Goal: Task Accomplishment & Management: Use online tool/utility

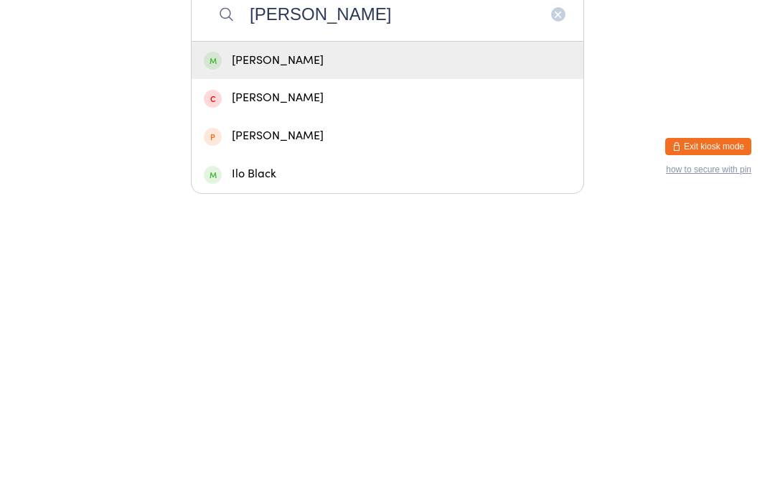
type input "[PERSON_NAME]"
click at [301, 340] on div "[PERSON_NAME]" at bounding box center [388, 349] width 368 height 19
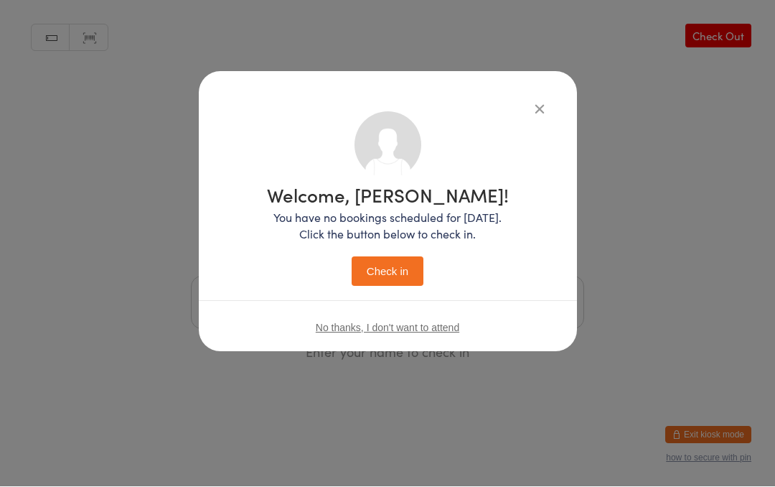
click at [399, 266] on button "Check in" at bounding box center [388, 271] width 72 height 29
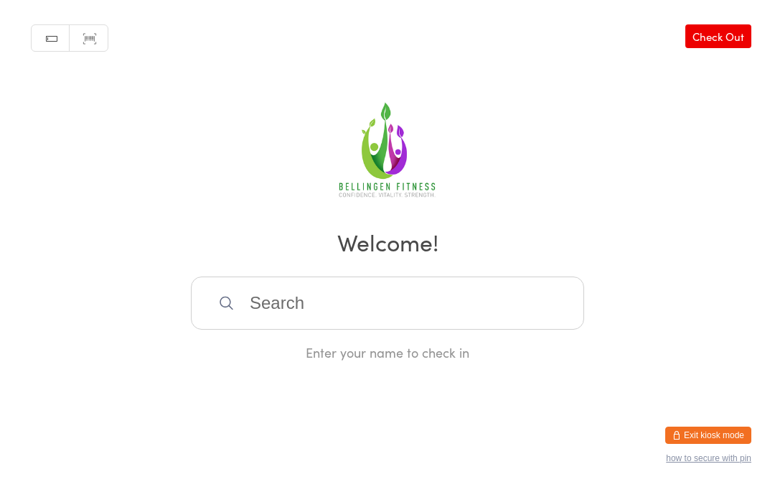
click at [301, 314] on input "search" at bounding box center [387, 302] width 393 height 53
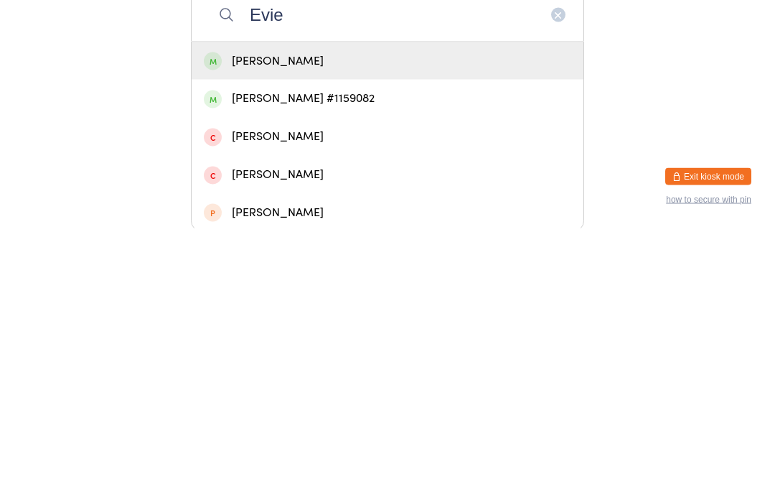
scroll to position [39, 0]
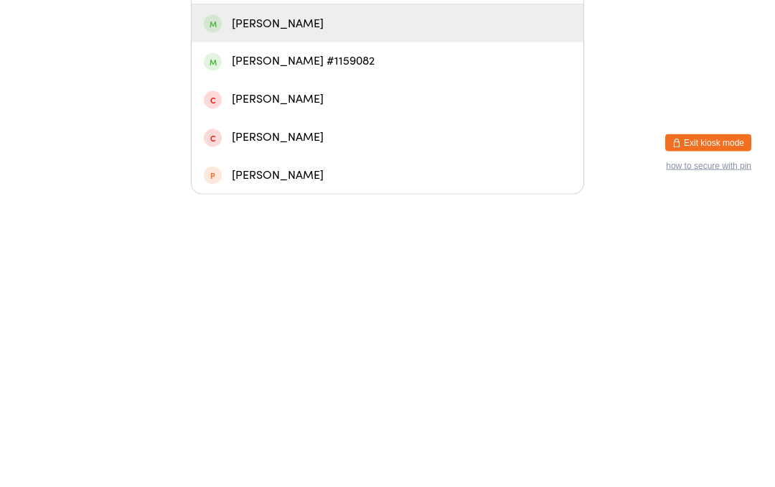
type input "Evie"
click at [286, 335] on div "[PERSON_NAME] #1159082" at bounding box center [388, 354] width 392 height 38
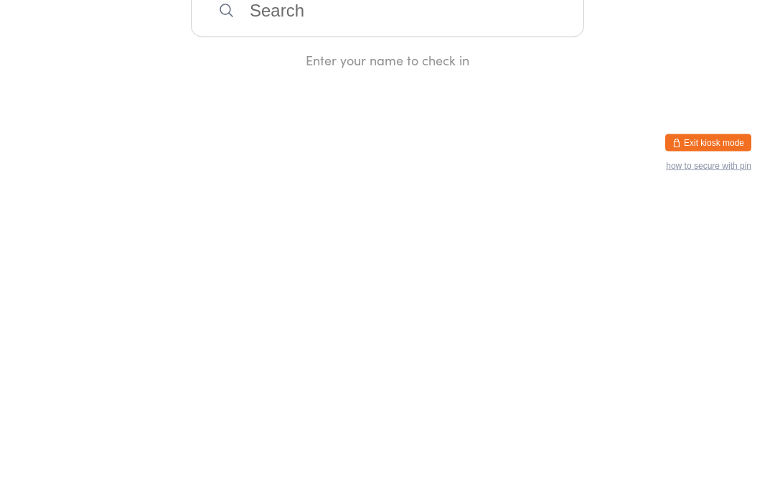
scroll to position [0, 0]
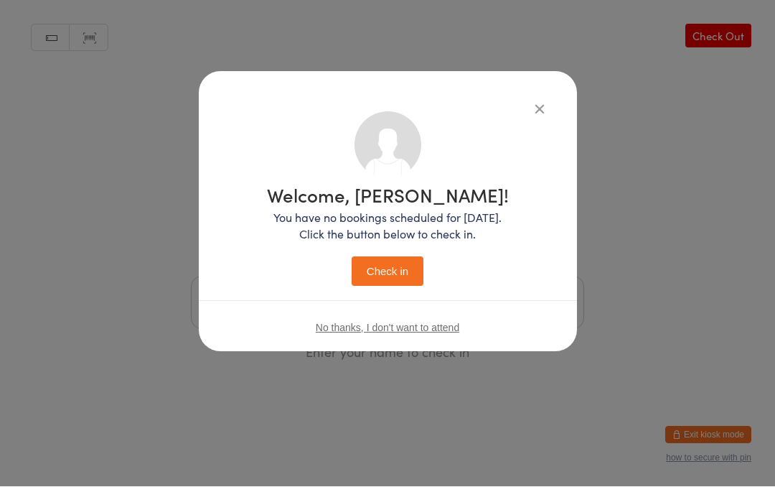
click at [378, 275] on button "Check in" at bounding box center [388, 271] width 72 height 29
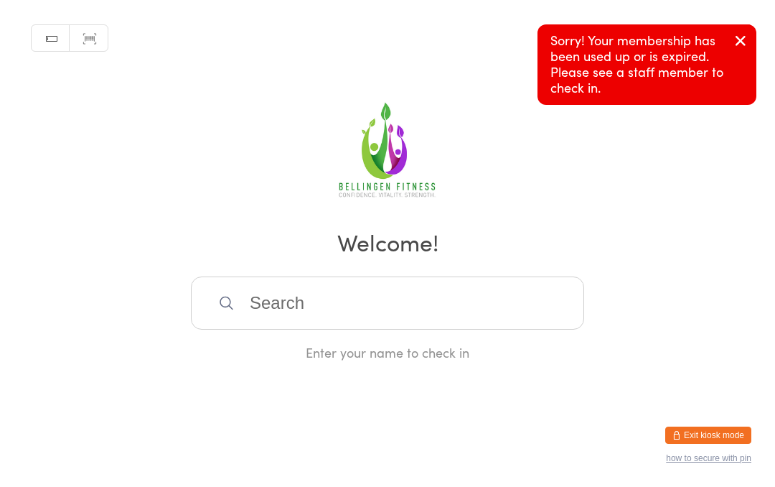
click at [729, 33] on button "button" at bounding box center [741, 41] width 32 height 33
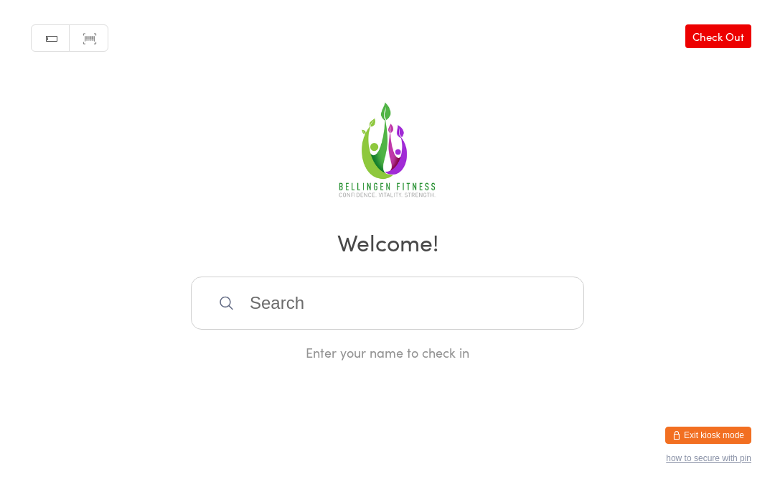
click at [276, 301] on input "search" at bounding box center [387, 302] width 393 height 53
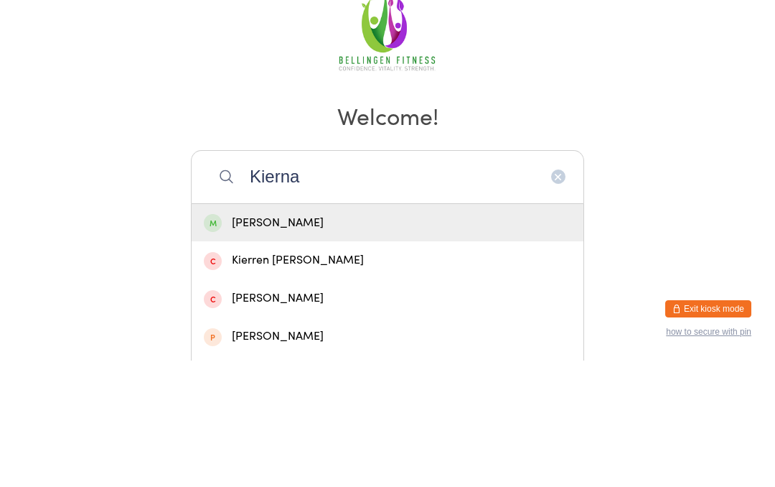
click at [299, 62] on div "Manual search Scanner input Check Out Welcome! Kierna [PERSON_NAME] Kierren [PE…" at bounding box center [387, 180] width 775 height 361
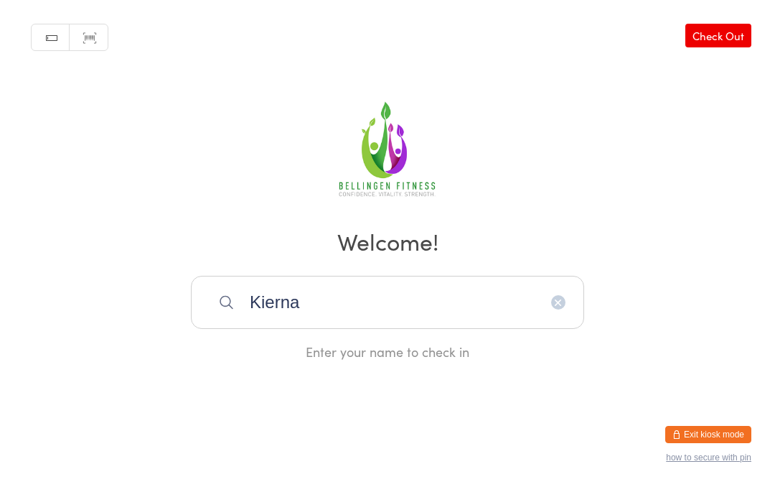
click at [327, 312] on input "Kierna" at bounding box center [387, 302] width 393 height 53
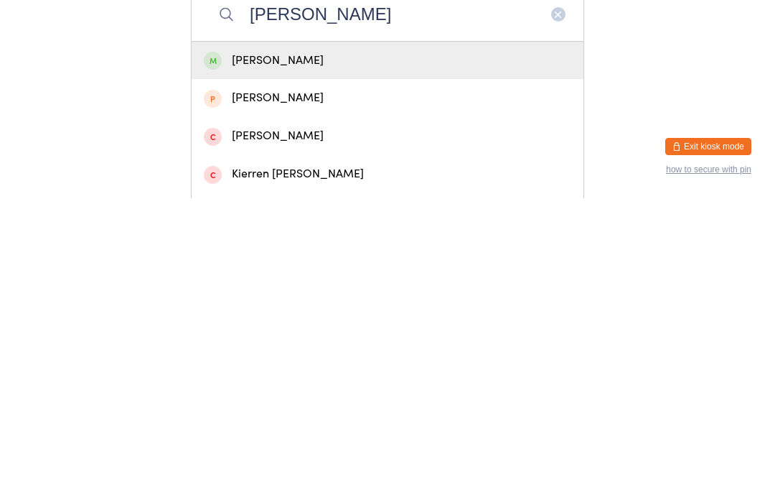
type input "[PERSON_NAME]"
click at [288, 340] on div "[PERSON_NAME]" at bounding box center [388, 349] width 368 height 19
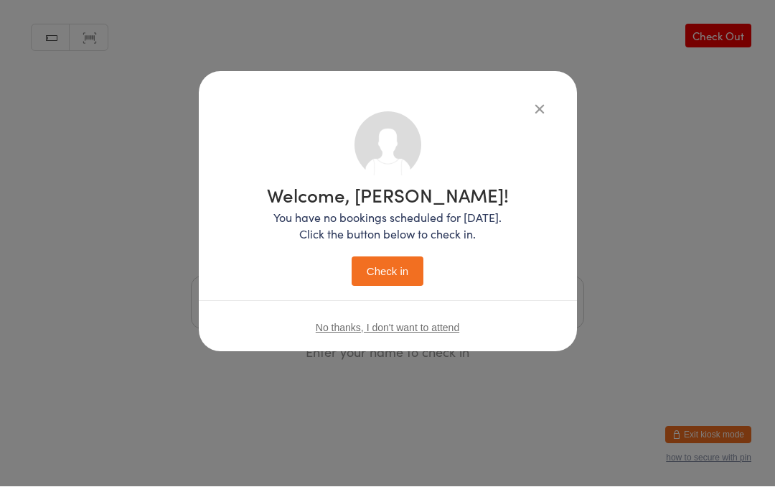
click at [388, 268] on button "Check in" at bounding box center [388, 271] width 72 height 29
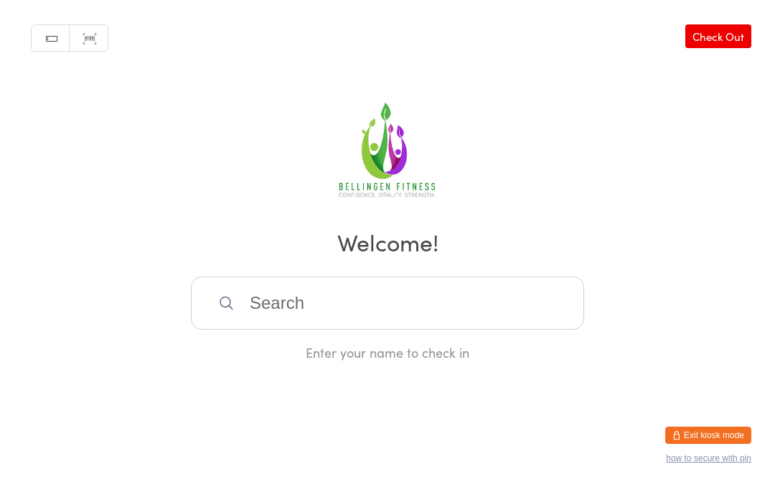
click at [299, 304] on input "search" at bounding box center [387, 302] width 393 height 53
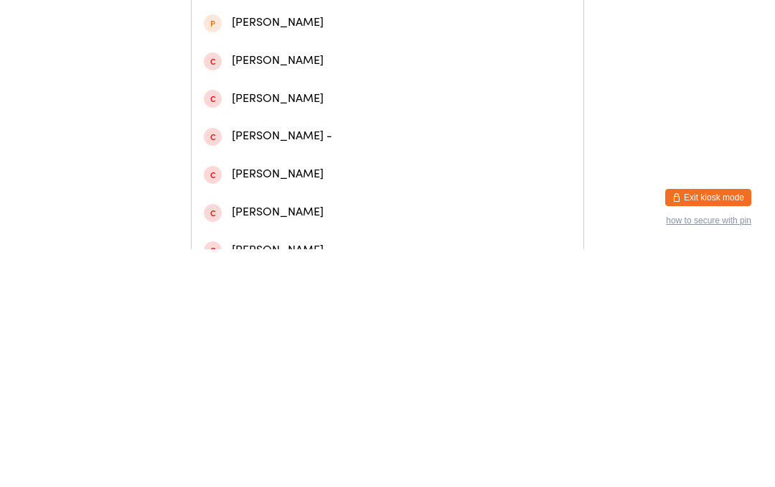
scroll to position [166, 0]
type input "[PERSON_NAME]"
click at [240, 363] on div "[PERSON_NAME] -" at bounding box center [388, 372] width 368 height 19
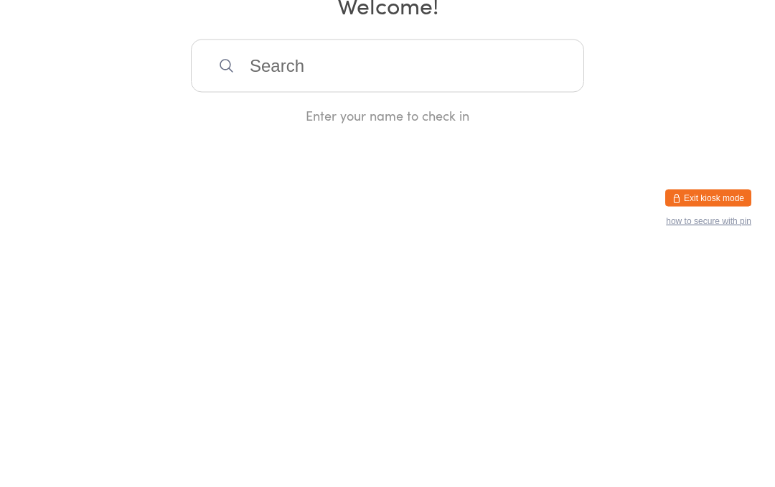
scroll to position [0, 0]
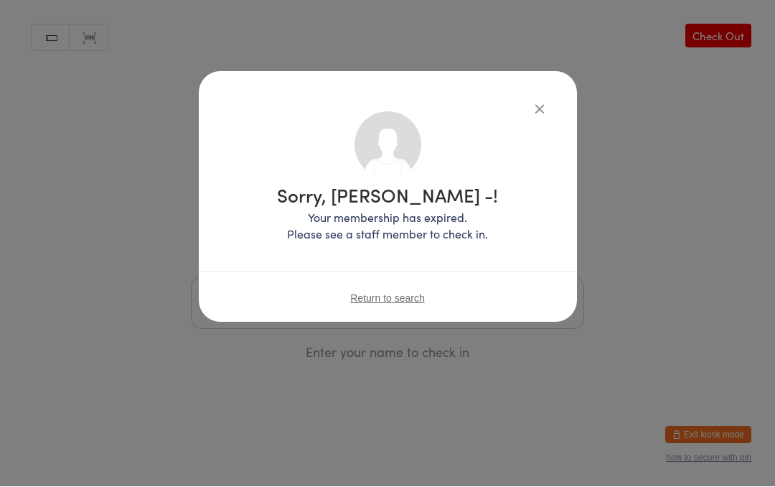
click at [532, 101] on icon "button" at bounding box center [540, 109] width 16 height 16
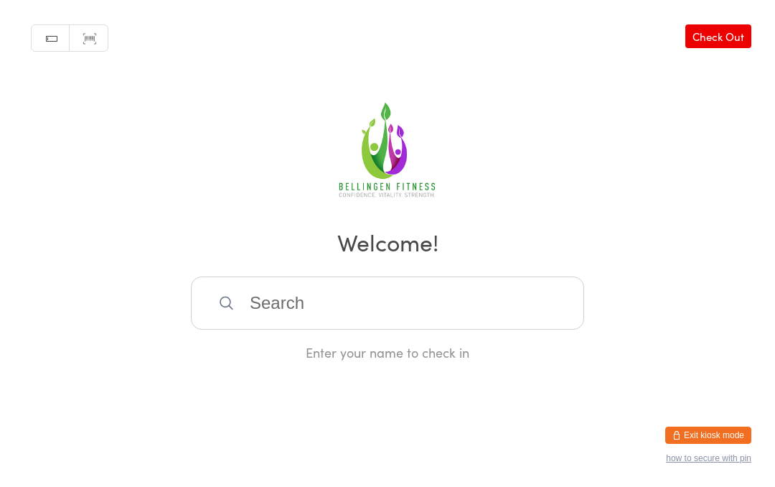
click at [302, 307] on input "search" at bounding box center [387, 302] width 393 height 53
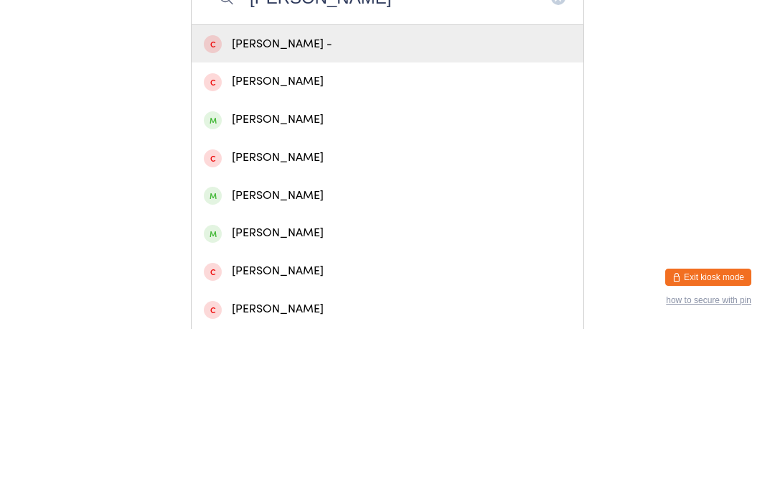
scroll to position [147, 0]
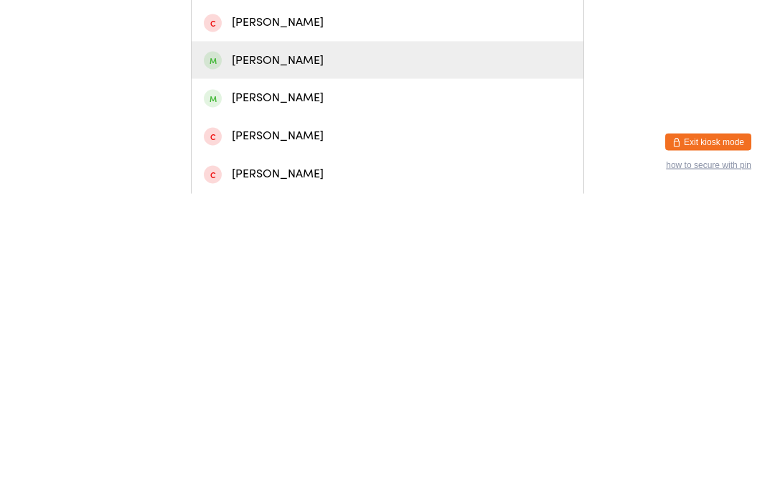
type input "[PERSON_NAME]"
click at [273, 344] on div "[PERSON_NAME]" at bounding box center [388, 353] width 368 height 19
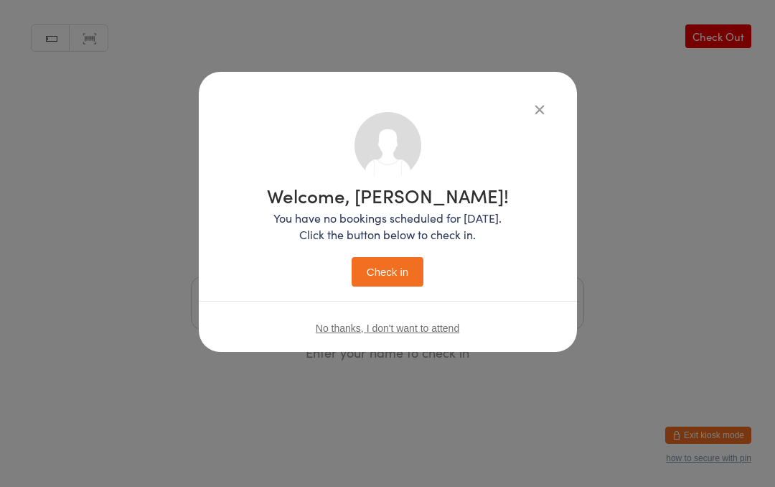
click at [385, 259] on button "Check in" at bounding box center [388, 271] width 72 height 29
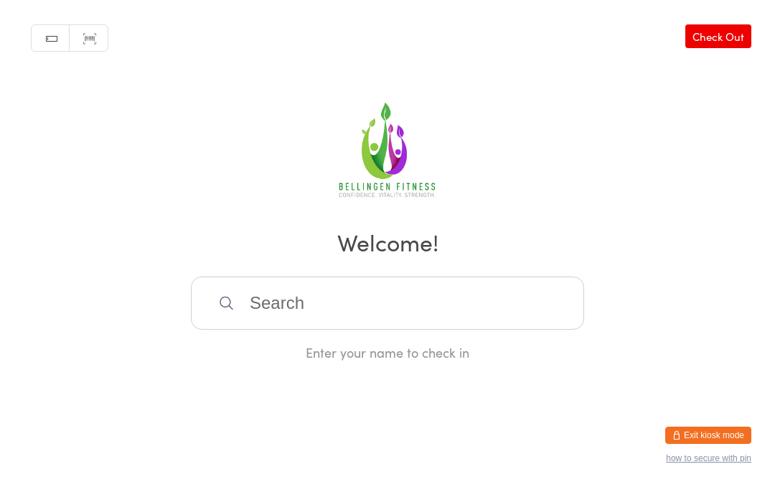
click at [419, 299] on input "search" at bounding box center [387, 302] width 393 height 53
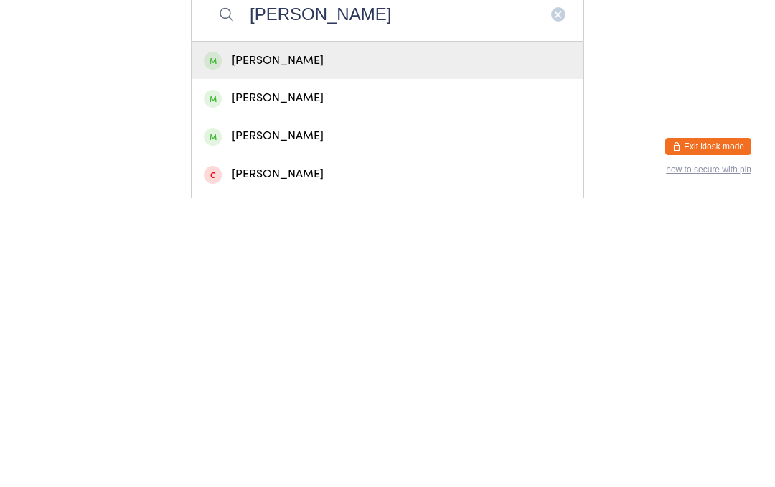
type input "[PERSON_NAME]"
click at [363, 340] on div "[PERSON_NAME]" at bounding box center [388, 349] width 368 height 19
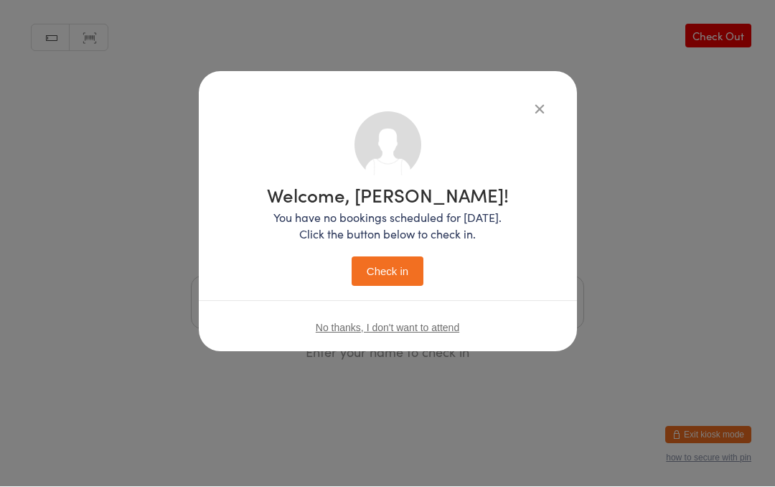
click at [396, 279] on button "Check in" at bounding box center [388, 271] width 72 height 29
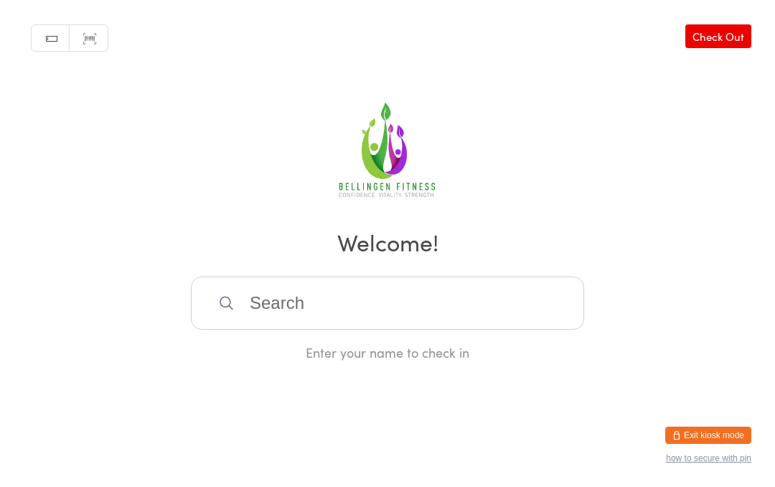
click at [270, 308] on input "search" at bounding box center [387, 302] width 393 height 53
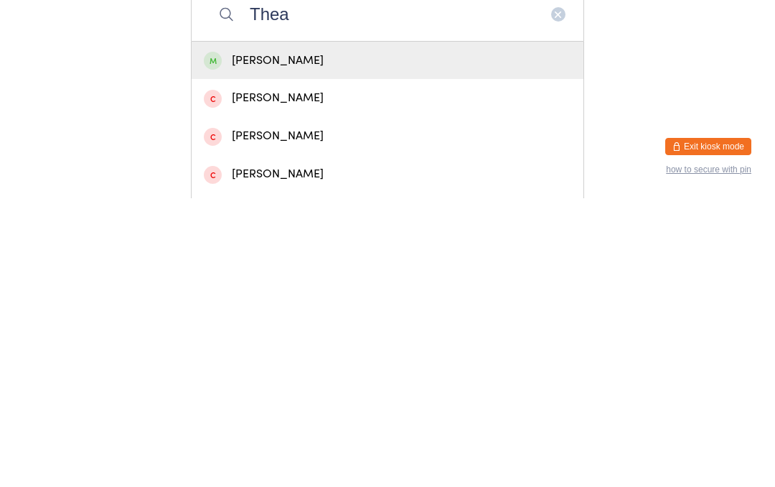
type input "Thea"
click at [295, 340] on div "[PERSON_NAME]" at bounding box center [388, 349] width 368 height 19
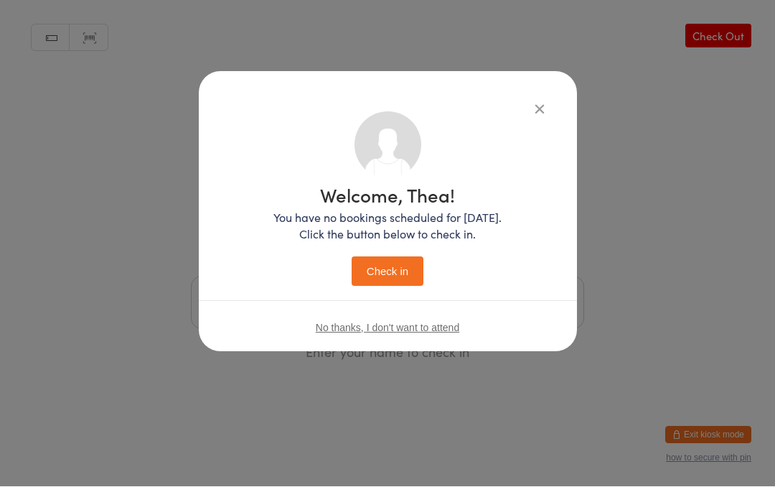
click at [380, 273] on button "Check in" at bounding box center [388, 271] width 72 height 29
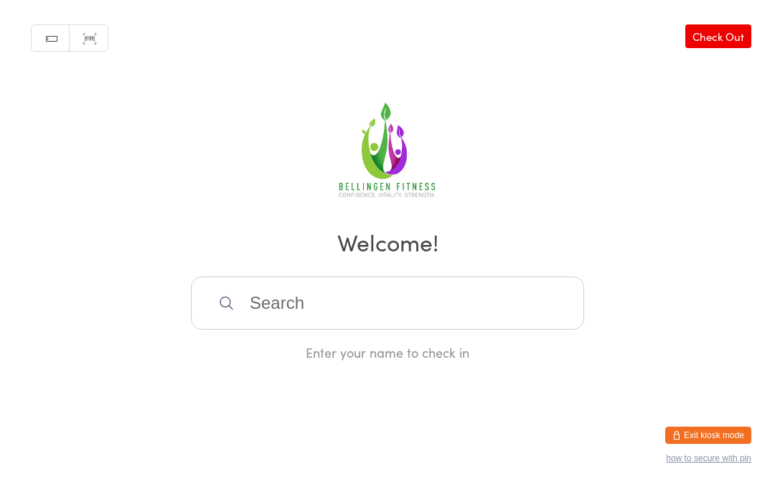
click at [299, 308] on input "search" at bounding box center [387, 302] width 393 height 53
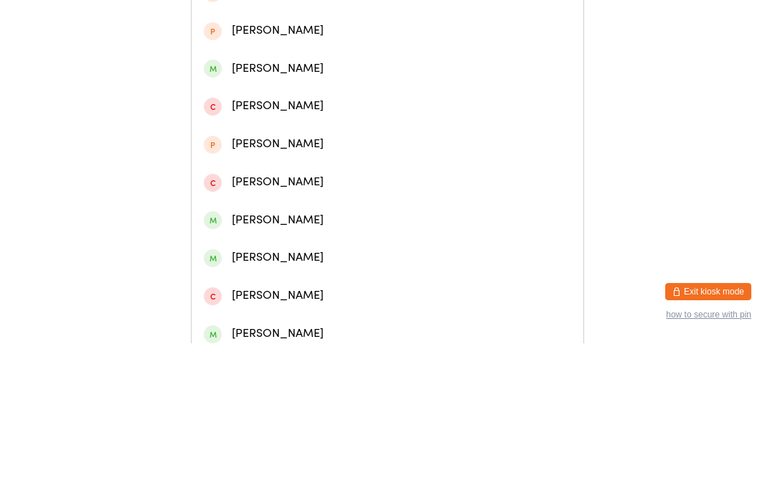
scroll to position [285, 0]
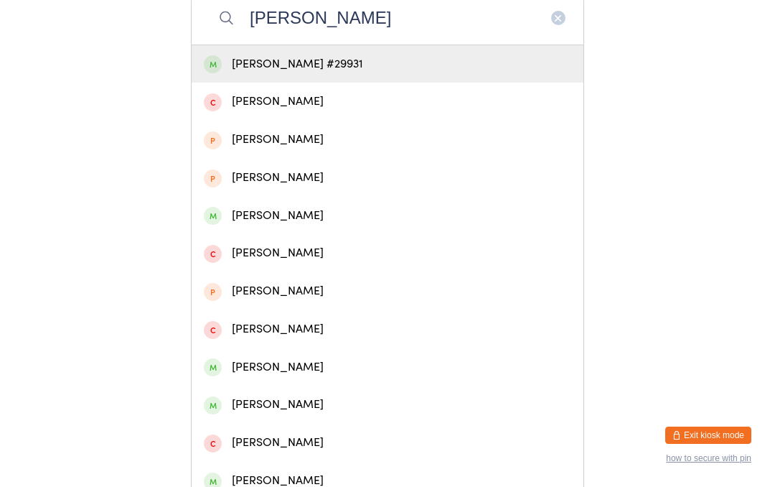
type input "[PERSON_NAME]"
click at [300, 70] on div "[PERSON_NAME] #29931" at bounding box center [388, 64] width 368 height 19
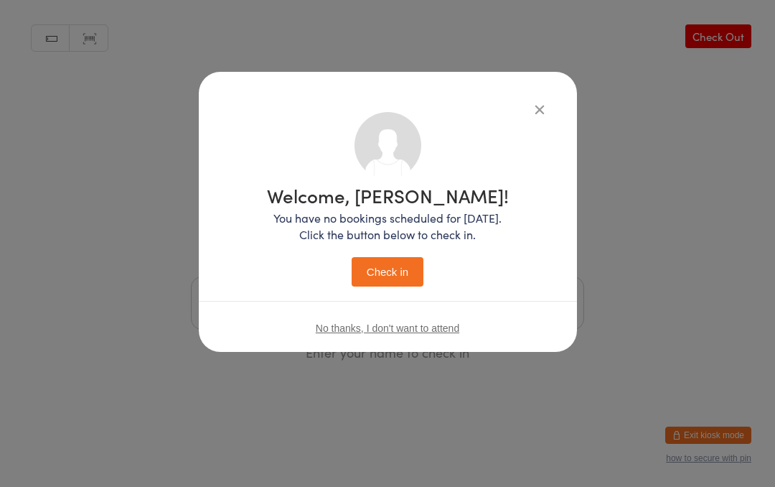
click at [396, 274] on button "Check in" at bounding box center [388, 271] width 72 height 29
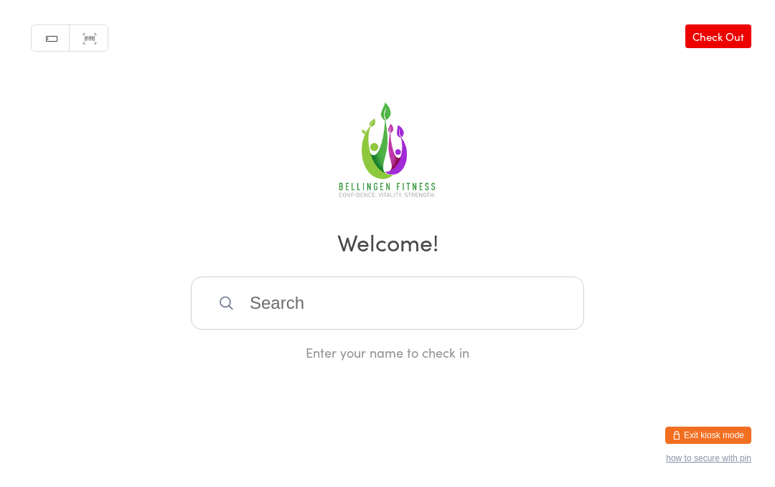
click at [314, 297] on input "search" at bounding box center [387, 302] width 393 height 53
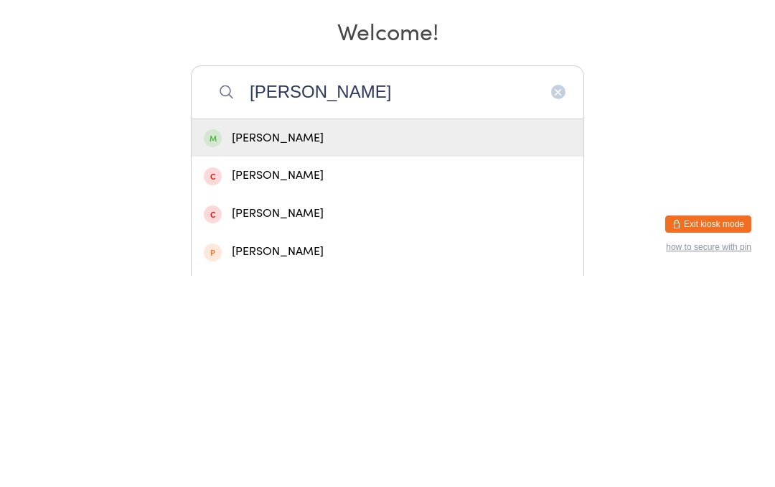
type input "[PERSON_NAME]"
click at [332, 340] on div "[PERSON_NAME]" at bounding box center [388, 349] width 368 height 19
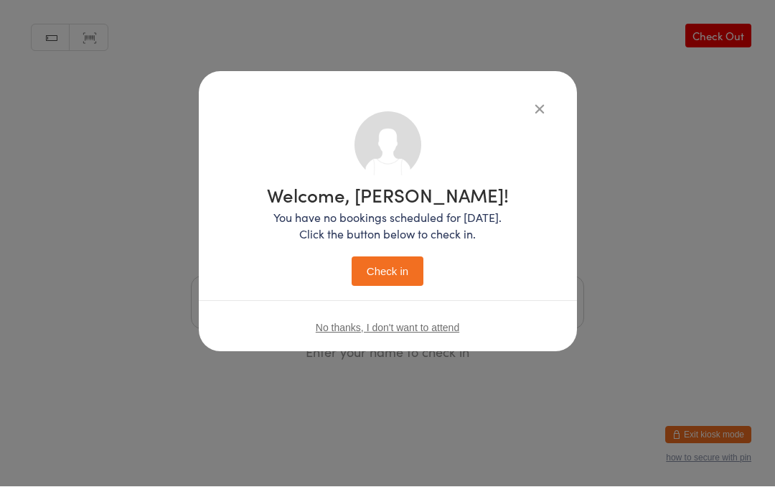
click at [391, 273] on button "Check in" at bounding box center [388, 271] width 72 height 29
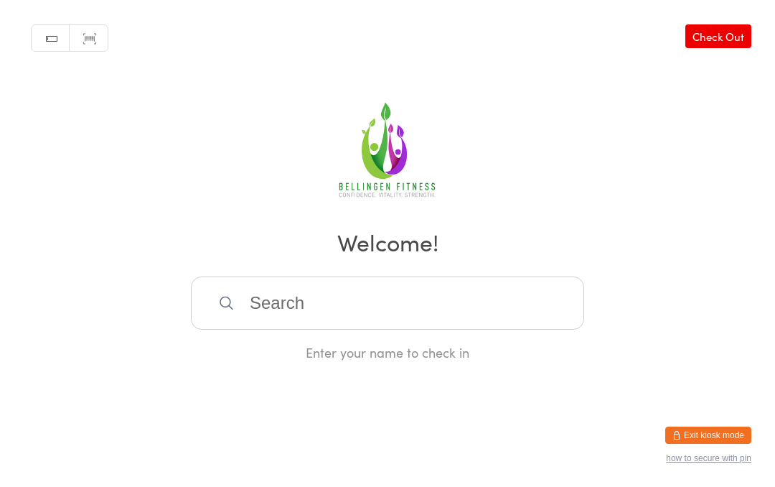
click at [452, 319] on input "search" at bounding box center [387, 302] width 393 height 53
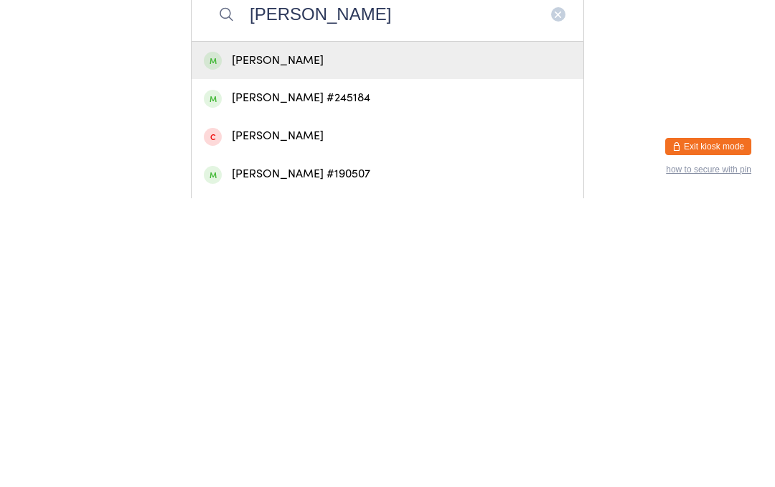
type input "[PERSON_NAME]"
click at [316, 453] on div "[PERSON_NAME] #190507" at bounding box center [388, 462] width 368 height 19
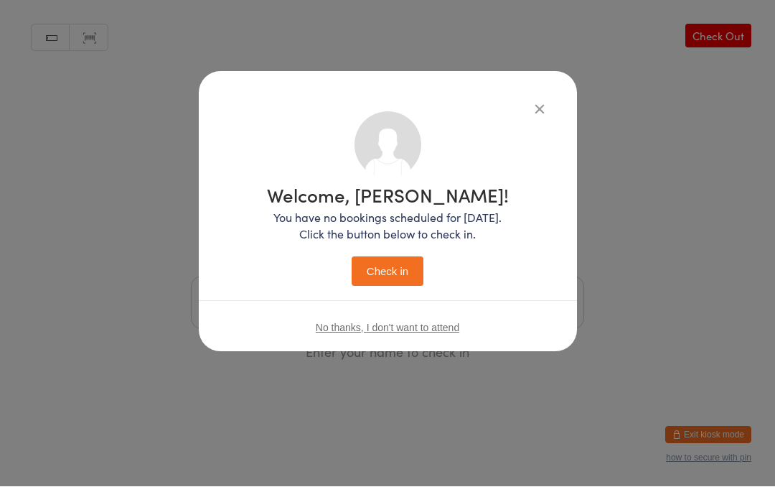
click at [393, 269] on button "Check in" at bounding box center [388, 271] width 72 height 29
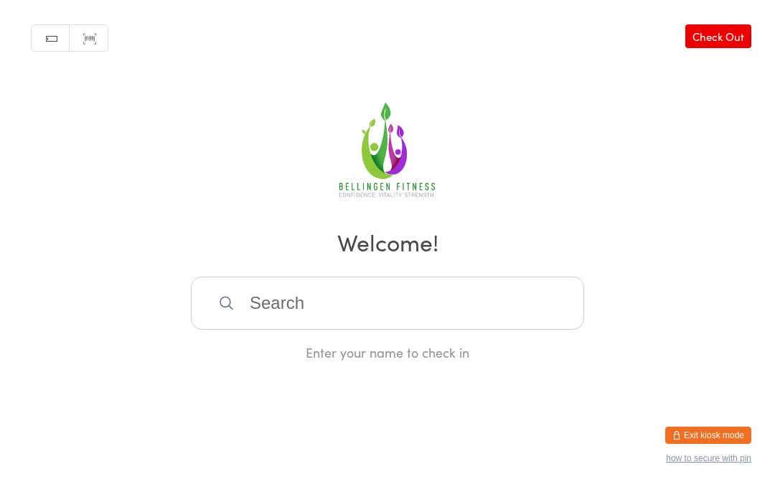
click at [302, 324] on input "search" at bounding box center [387, 302] width 393 height 53
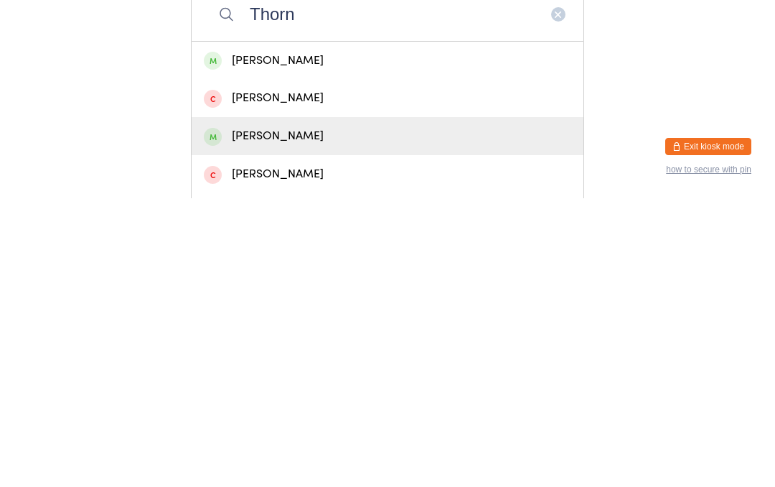
type input "Thorn"
click at [352, 415] on div "[PERSON_NAME]" at bounding box center [388, 424] width 368 height 19
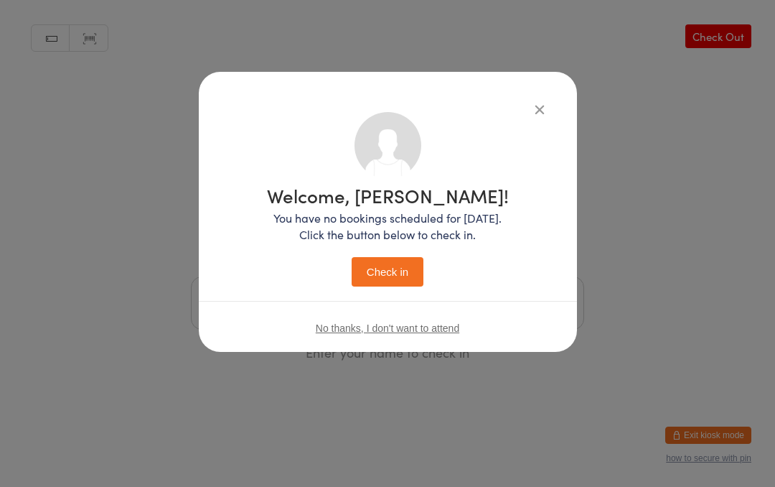
click at [397, 273] on button "Check in" at bounding box center [388, 271] width 72 height 29
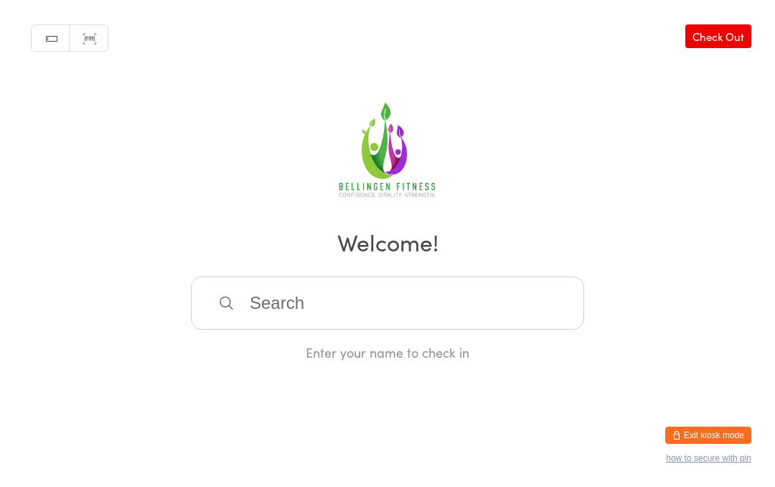
click at [317, 298] on input "search" at bounding box center [387, 302] width 393 height 53
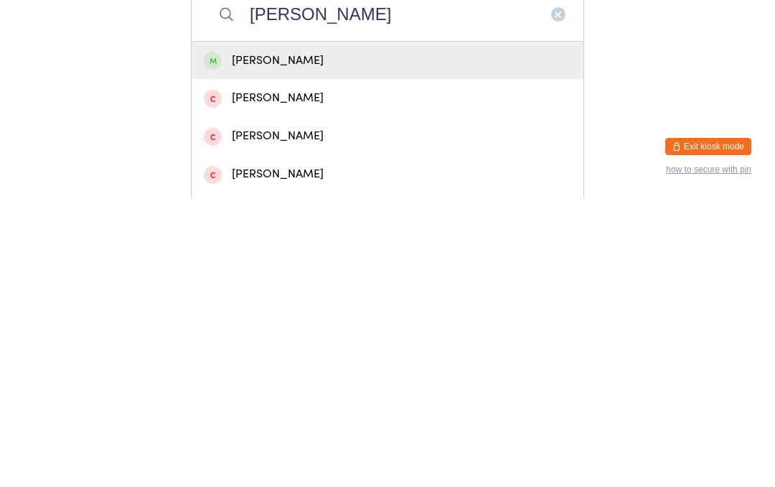
type input "[PERSON_NAME]"
click at [309, 330] on div "[PERSON_NAME]" at bounding box center [388, 349] width 392 height 38
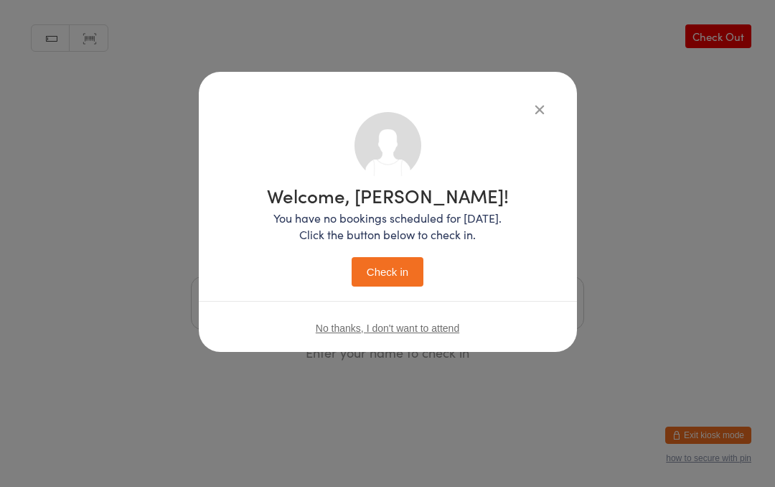
click at [393, 281] on button "Check in" at bounding box center [388, 271] width 72 height 29
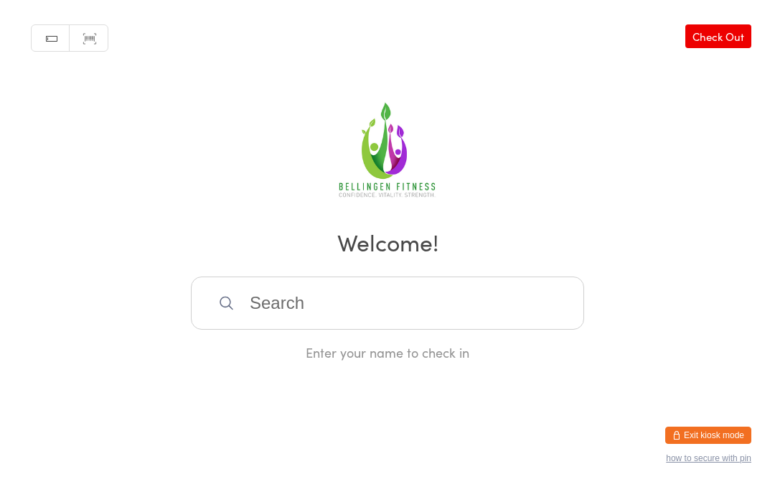
click at [420, 294] on input "search" at bounding box center [387, 302] width 393 height 53
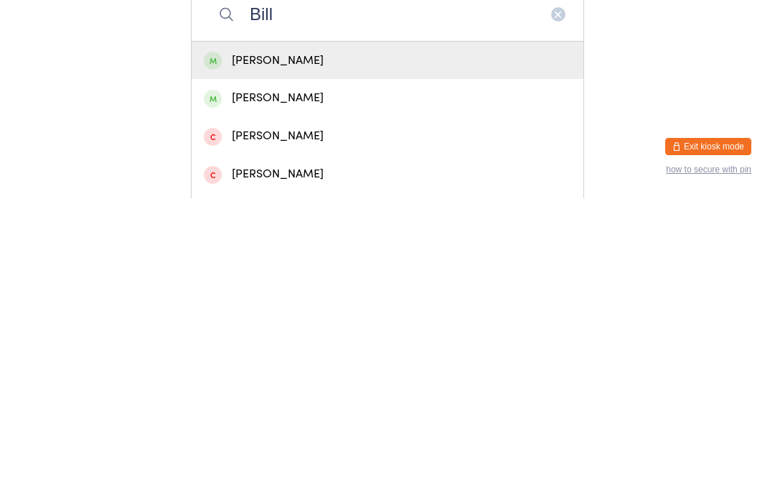
type input "Bill"
click at [371, 330] on div "[PERSON_NAME]" at bounding box center [388, 349] width 392 height 38
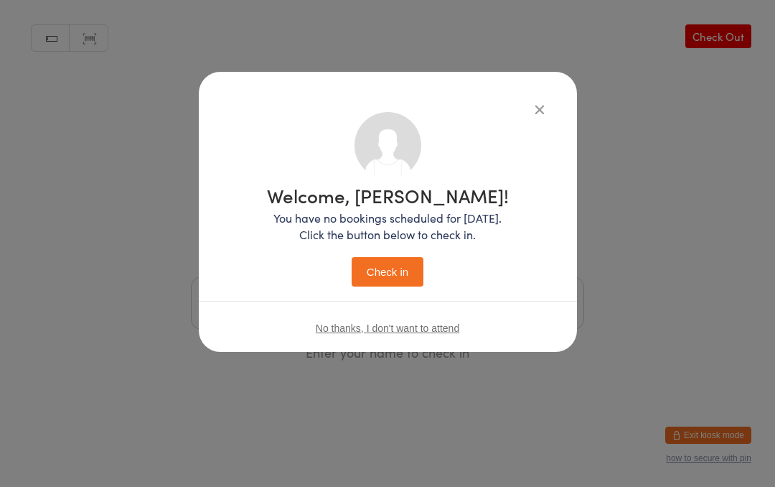
click at [369, 268] on button "Check in" at bounding box center [388, 271] width 72 height 29
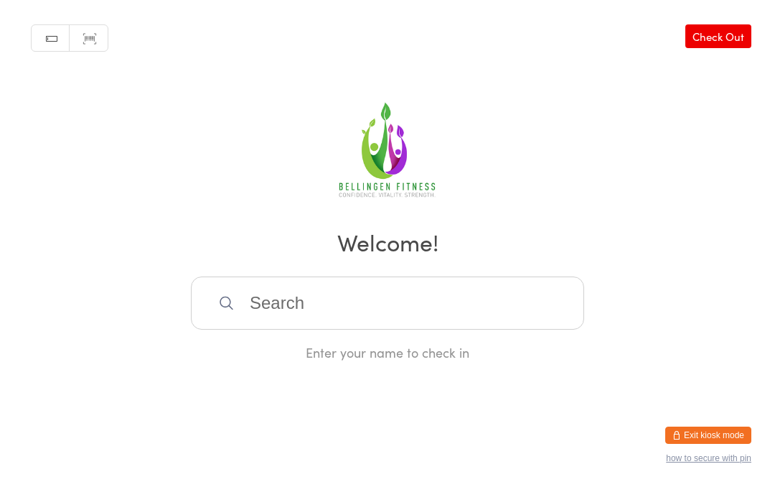
click at [401, 310] on input "search" at bounding box center [387, 302] width 393 height 53
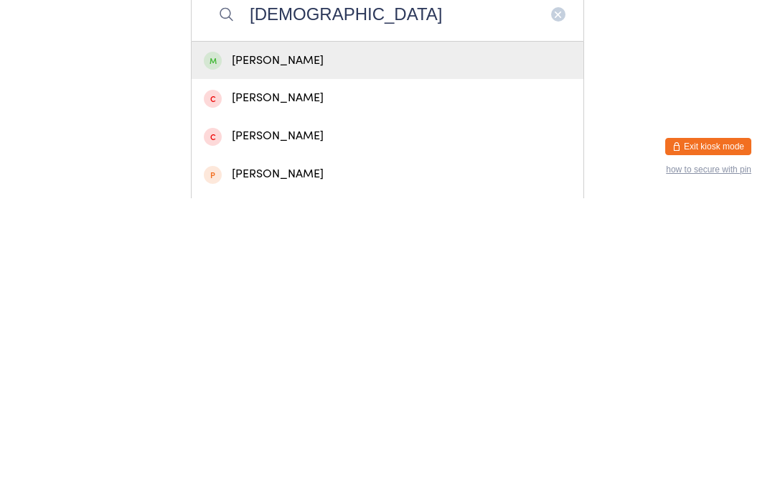
type input "[DEMOGRAPHIC_DATA]"
click at [325, 340] on div "[PERSON_NAME]" at bounding box center [388, 349] width 368 height 19
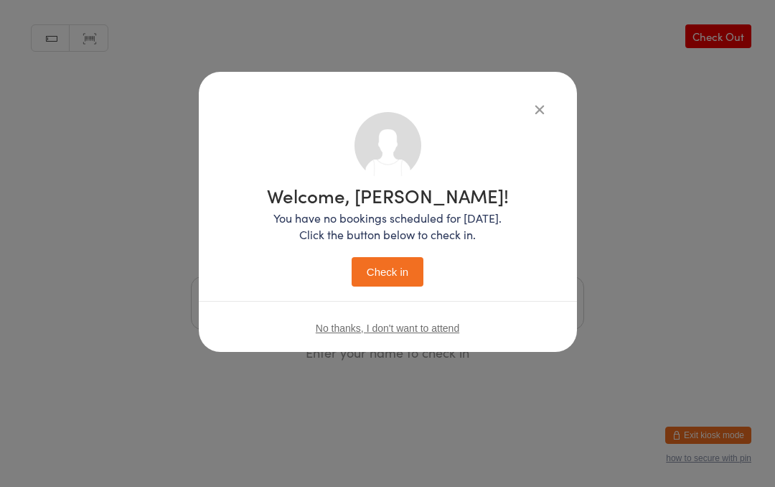
click at [385, 271] on button "Check in" at bounding box center [388, 271] width 72 height 29
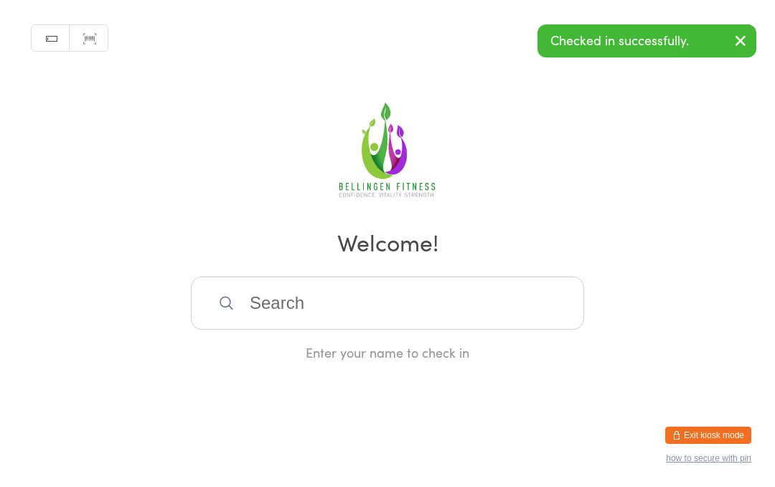
click at [569, 254] on h2 "Welcome!" at bounding box center [387, 241] width 747 height 32
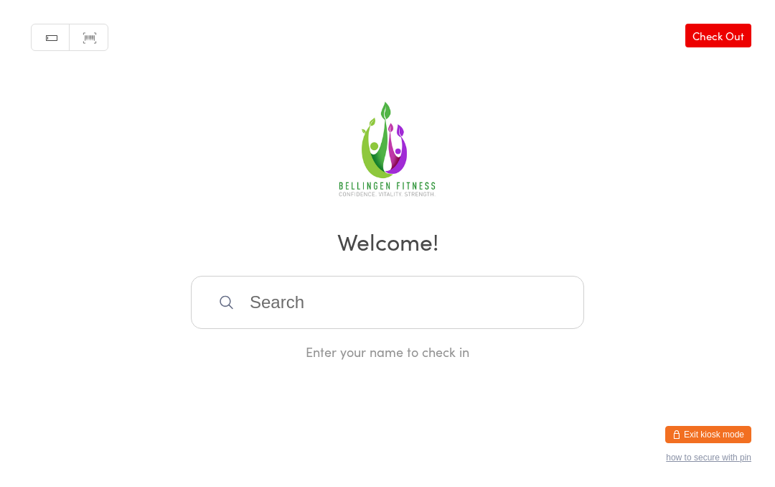
click at [284, 283] on div "Manual search Scanner input Check Out Welcome! Enter your name to check in" at bounding box center [387, 180] width 775 height 361
click at [289, 299] on input "search" at bounding box center [387, 302] width 393 height 53
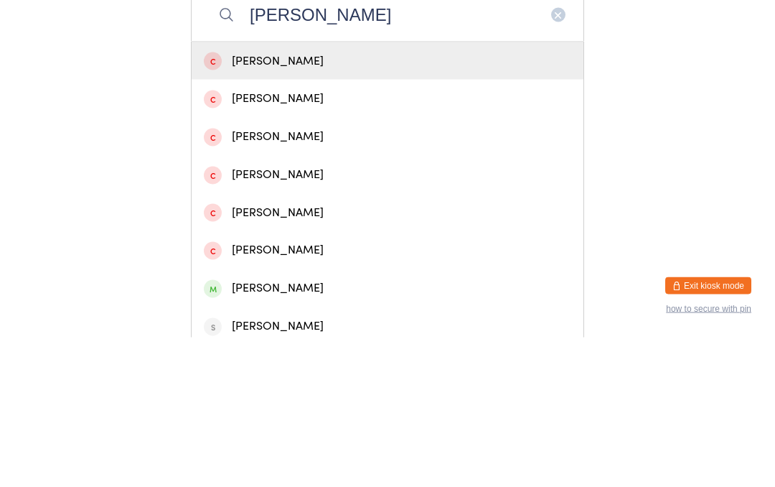
scroll to position [146, 0]
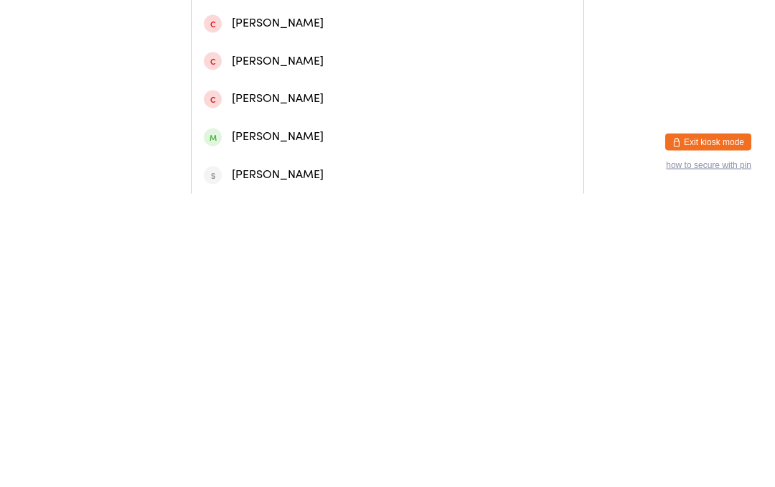
type input "[PERSON_NAME]"
click at [258, 420] on div "[PERSON_NAME]" at bounding box center [388, 429] width 368 height 19
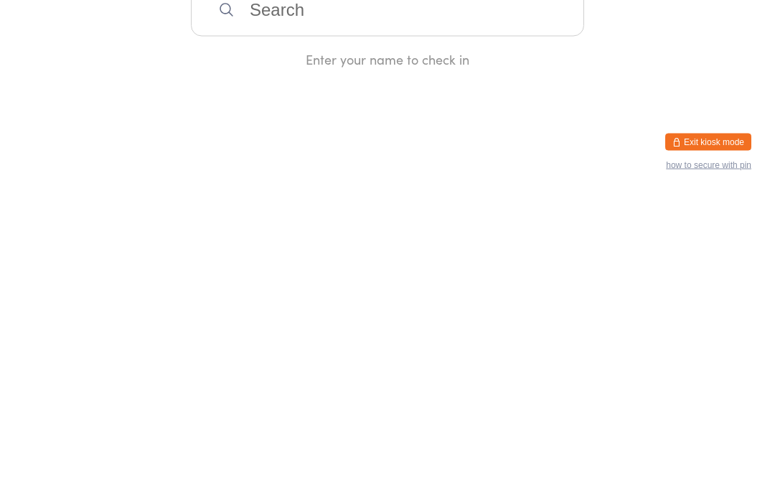
scroll to position [0, 0]
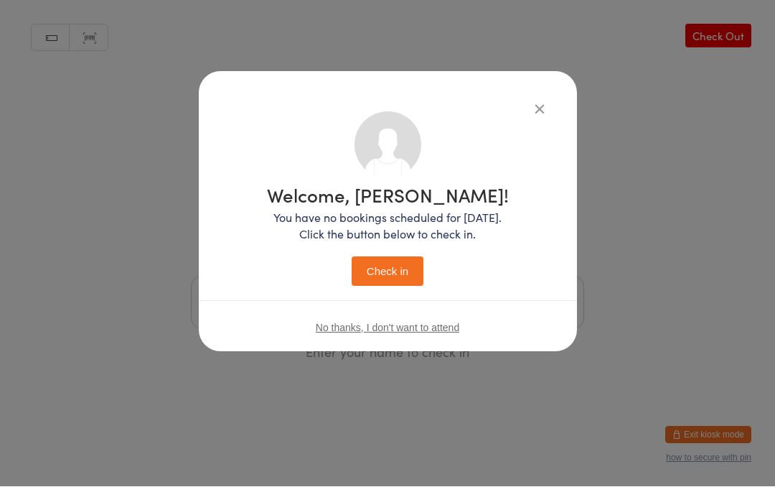
click at [381, 276] on button "Check in" at bounding box center [388, 271] width 72 height 29
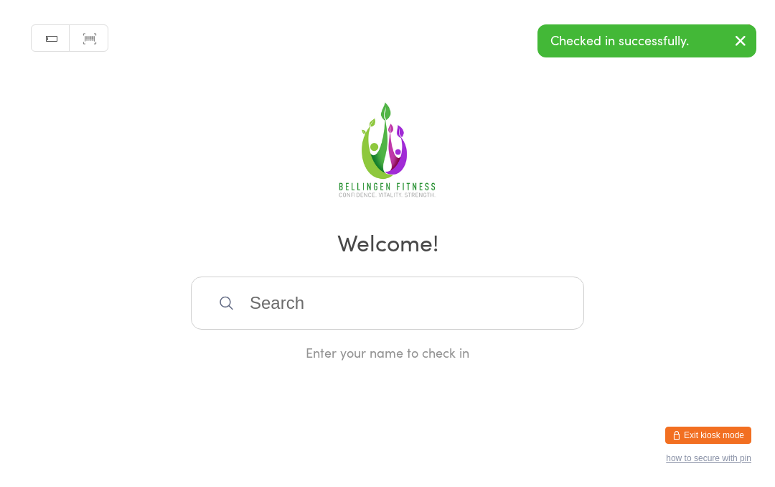
click at [380, 329] on input "search" at bounding box center [387, 302] width 393 height 53
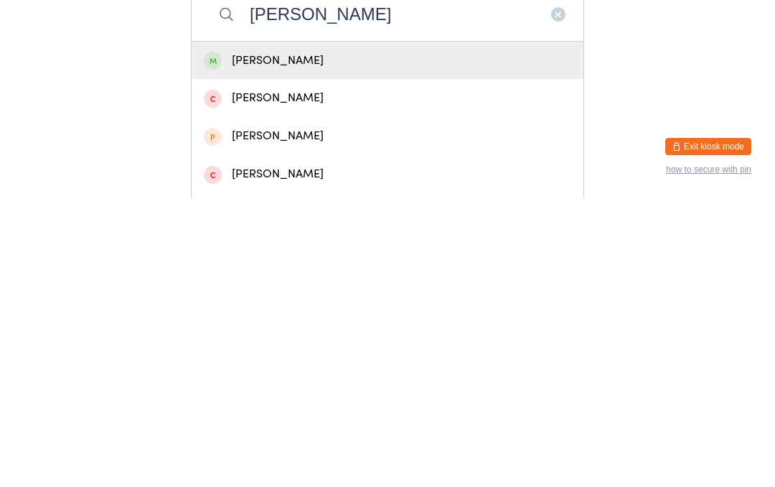
type input "[PERSON_NAME]"
click at [251, 340] on div "[PERSON_NAME]" at bounding box center [388, 349] width 368 height 19
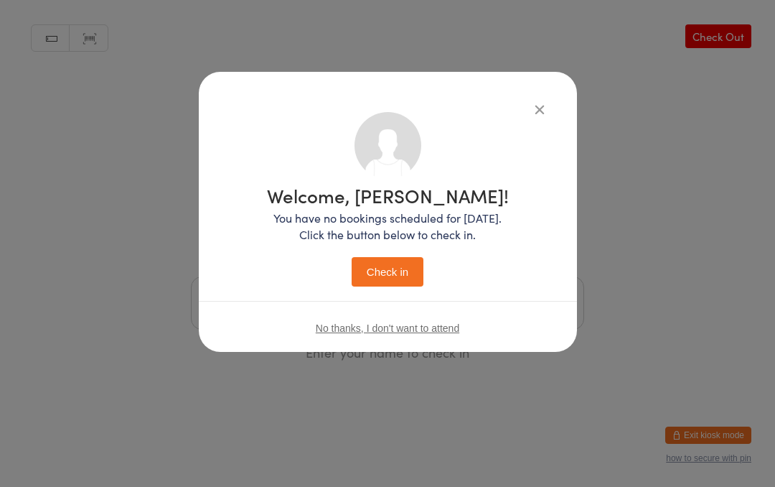
click at [373, 260] on button "Check in" at bounding box center [388, 271] width 72 height 29
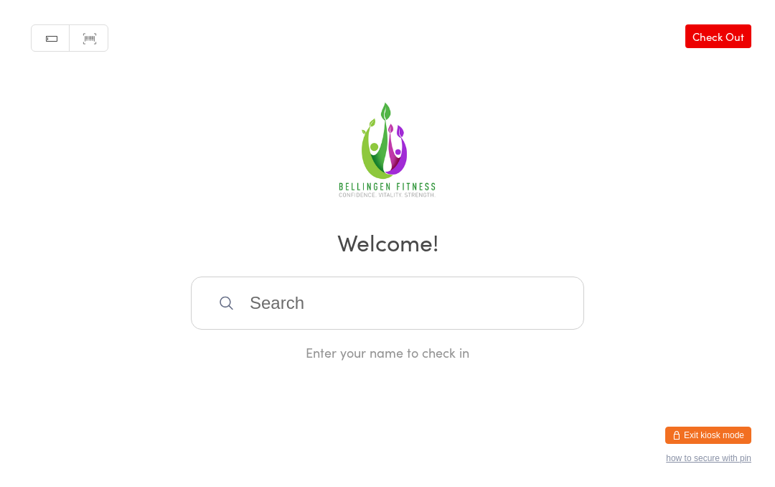
click at [344, 305] on input "search" at bounding box center [387, 302] width 393 height 53
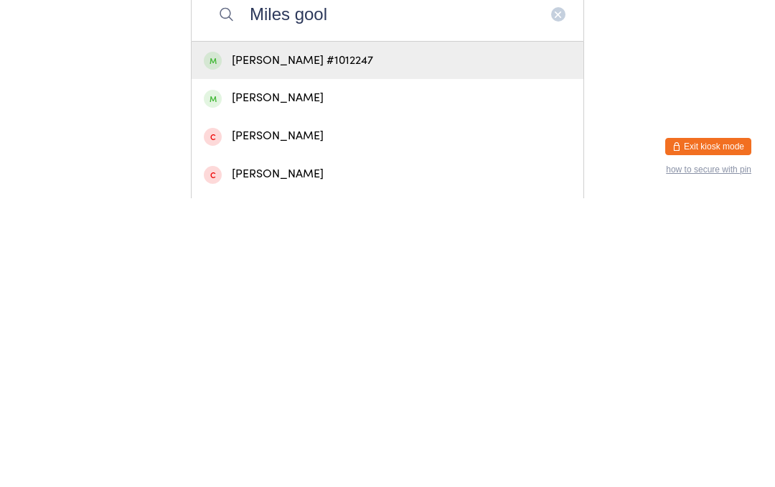
type input "Miles gool"
click at [268, 330] on div "[PERSON_NAME] #1012247" at bounding box center [388, 349] width 392 height 38
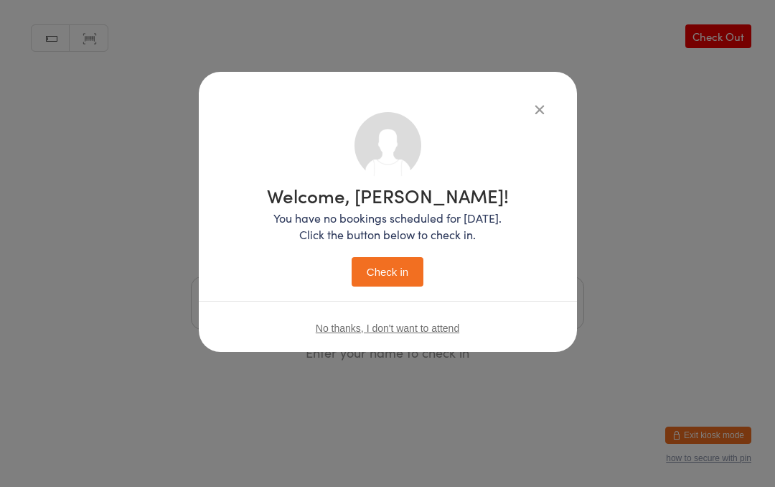
click at [390, 279] on button "Check in" at bounding box center [388, 271] width 72 height 29
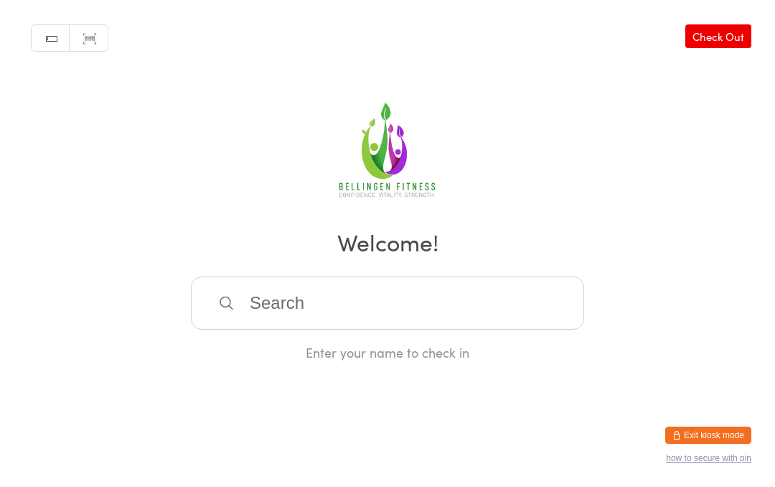
click at [297, 320] on input "search" at bounding box center [387, 302] width 393 height 53
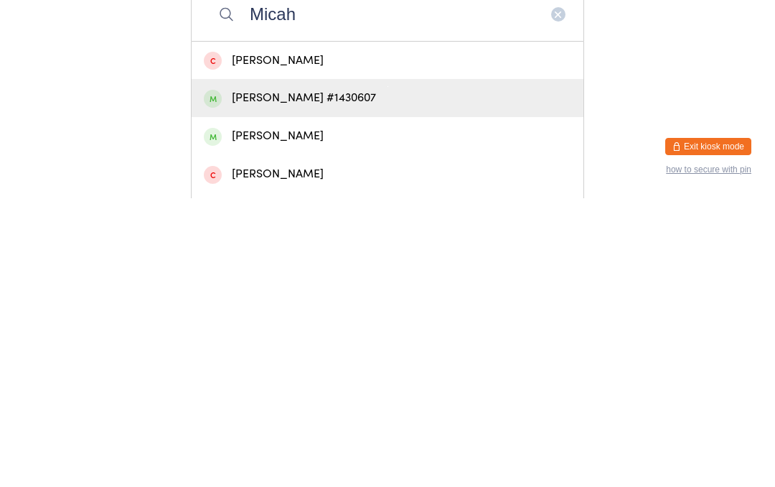
type input "Micah"
click at [331, 377] on div "[PERSON_NAME] #1430607" at bounding box center [388, 386] width 368 height 19
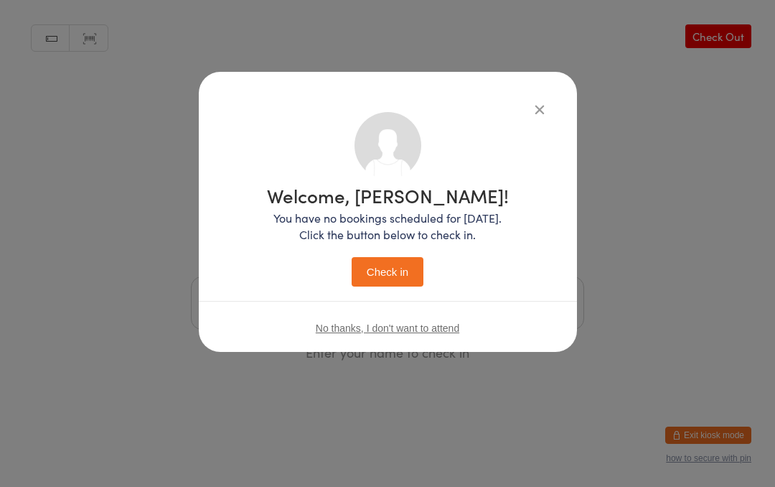
click at [386, 267] on button "Check in" at bounding box center [388, 271] width 72 height 29
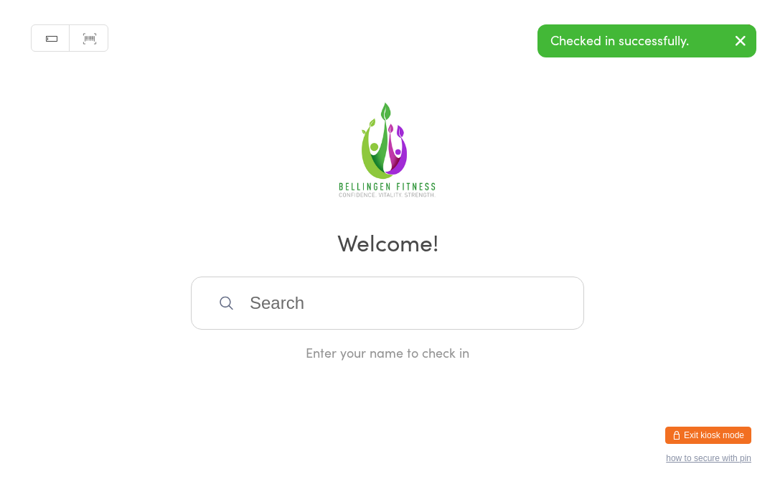
click at [366, 304] on input "search" at bounding box center [387, 302] width 393 height 53
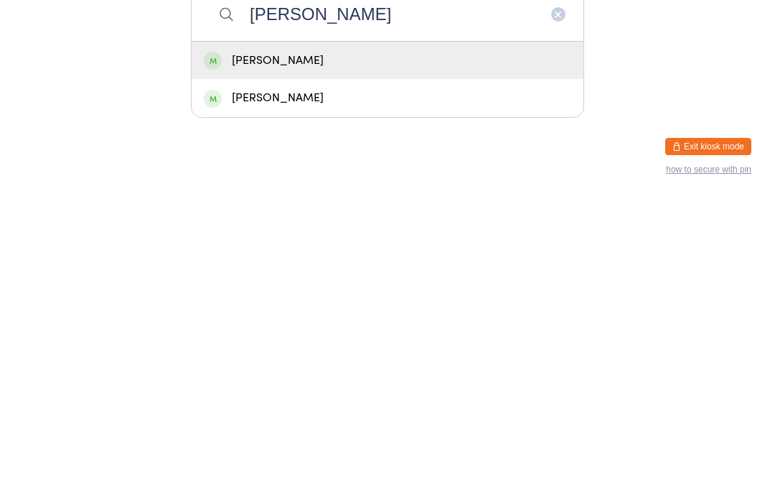
type input "[PERSON_NAME]"
click at [278, 340] on div "[PERSON_NAME]" at bounding box center [388, 349] width 368 height 19
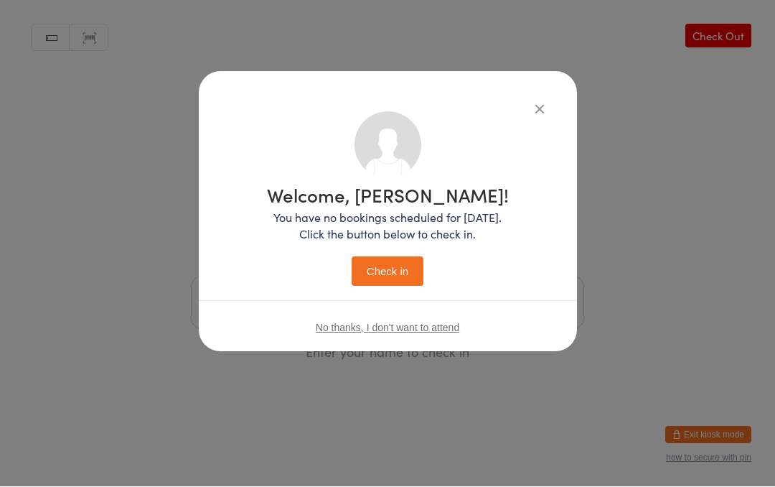
click at [394, 271] on button "Check in" at bounding box center [388, 271] width 72 height 29
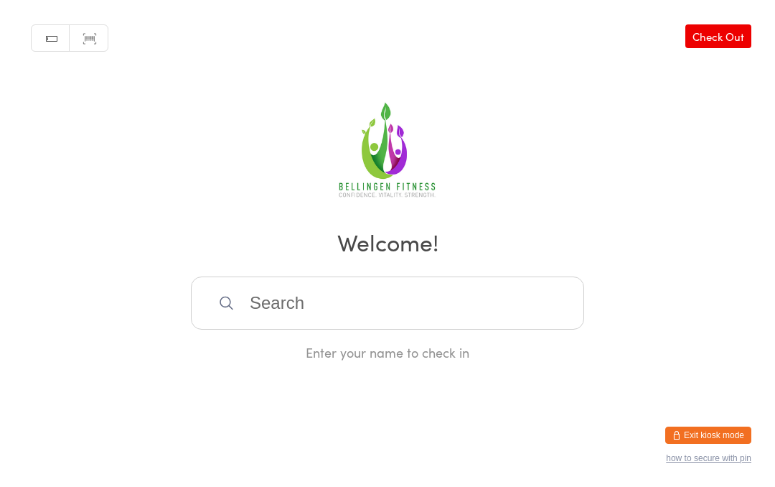
click at [411, 316] on input "search" at bounding box center [387, 302] width 393 height 53
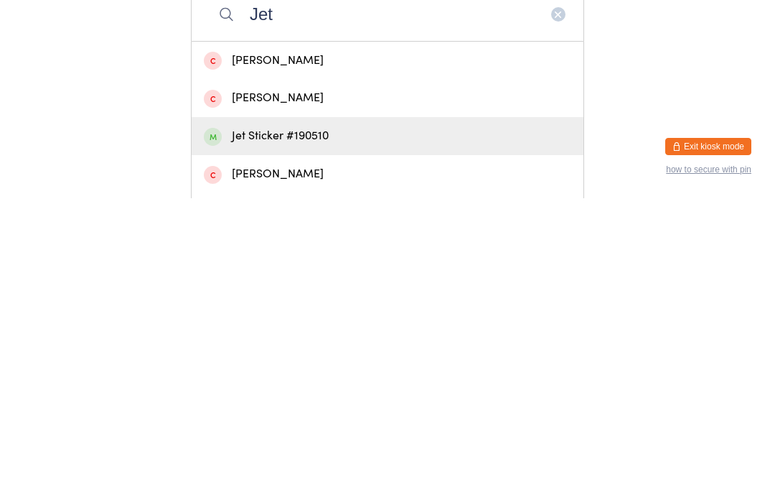
type input "Jet"
click at [303, 415] on div "Jet Sticker #190510" at bounding box center [388, 424] width 368 height 19
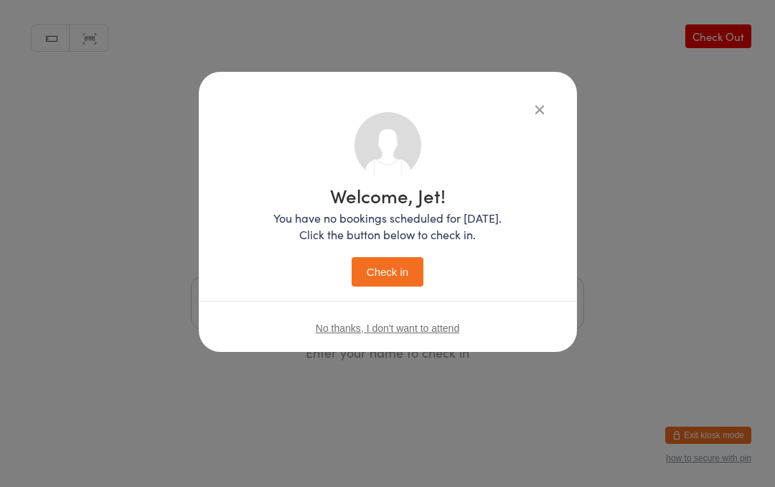
click at [386, 261] on button "Check in" at bounding box center [388, 271] width 72 height 29
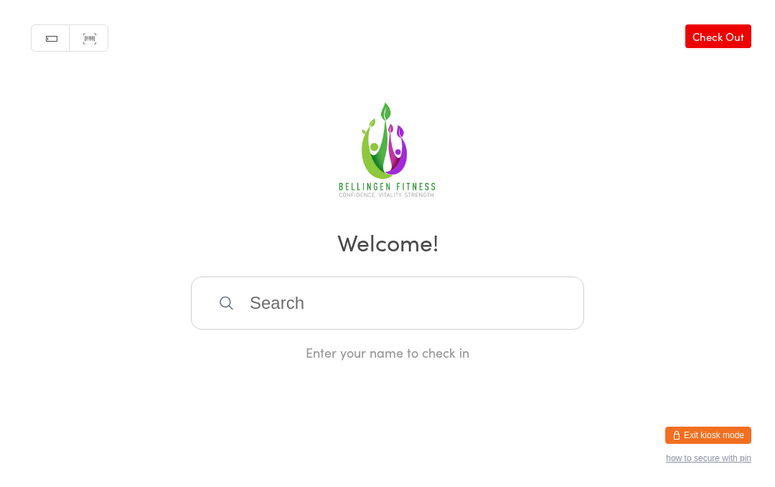
click at [243, 329] on input "search" at bounding box center [387, 302] width 393 height 53
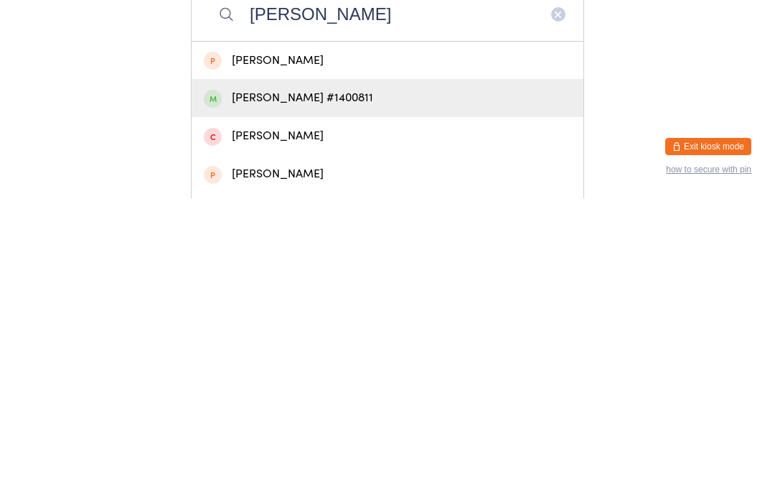
type input "[PERSON_NAME]"
click at [223, 377] on div "[PERSON_NAME] #1400811" at bounding box center [388, 386] width 368 height 19
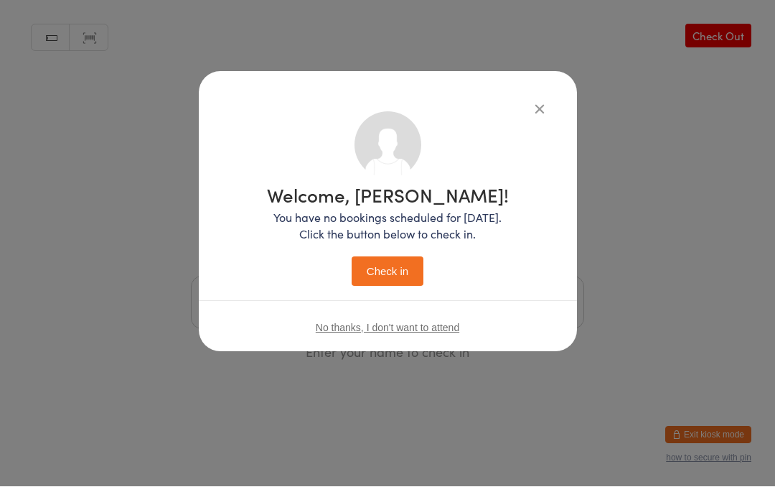
click at [365, 271] on button "Check in" at bounding box center [388, 271] width 72 height 29
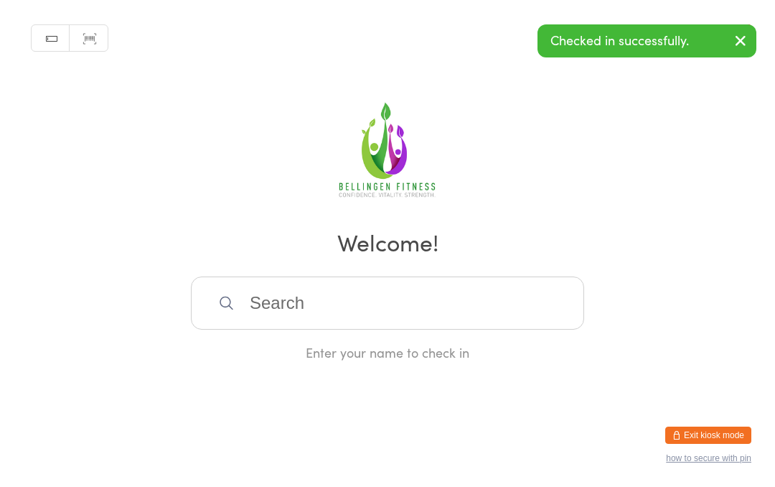
click at [416, 316] on input "search" at bounding box center [387, 302] width 393 height 53
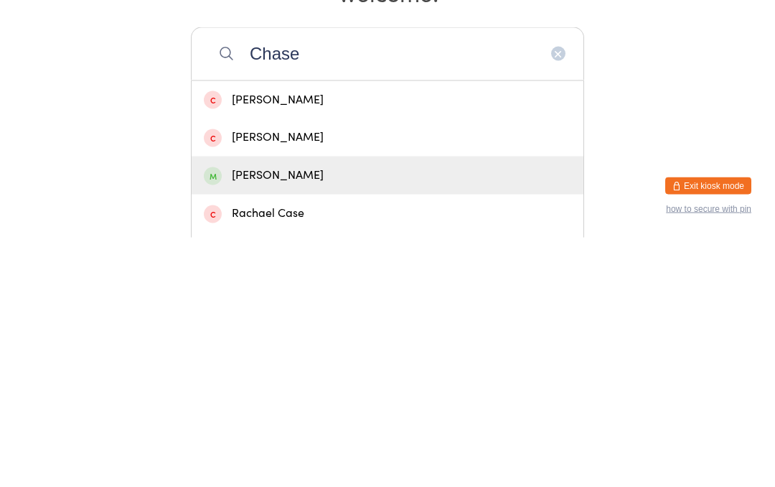
type input "Chase"
click at [308, 415] on div "[PERSON_NAME]" at bounding box center [388, 424] width 368 height 19
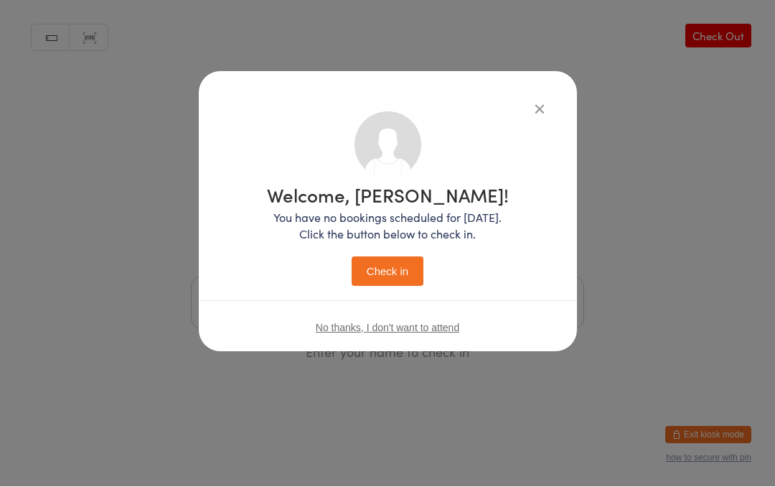
click at [394, 276] on button "Check in" at bounding box center [388, 271] width 72 height 29
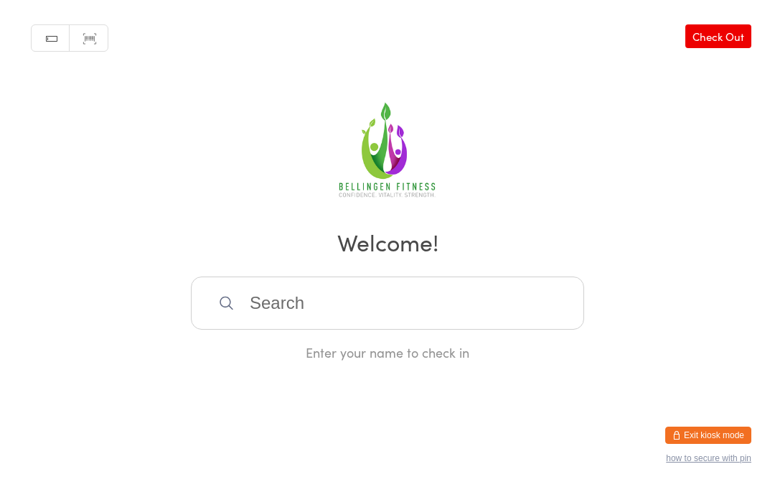
click at [330, 317] on input "search" at bounding box center [387, 302] width 393 height 53
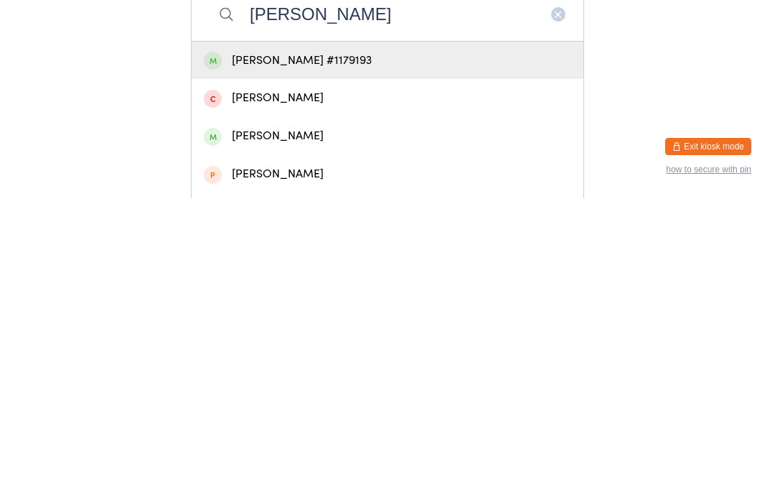
type input "[PERSON_NAME]"
click at [425, 340] on div "[PERSON_NAME] #1179193" at bounding box center [388, 349] width 368 height 19
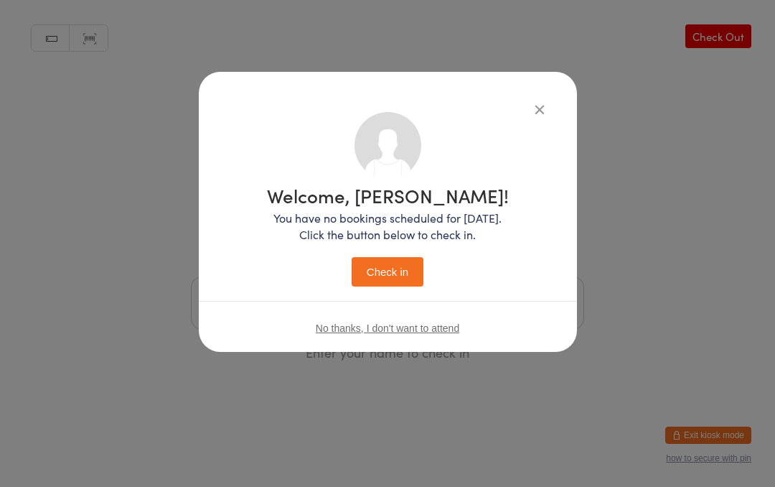
click at [395, 274] on button "Check in" at bounding box center [388, 271] width 72 height 29
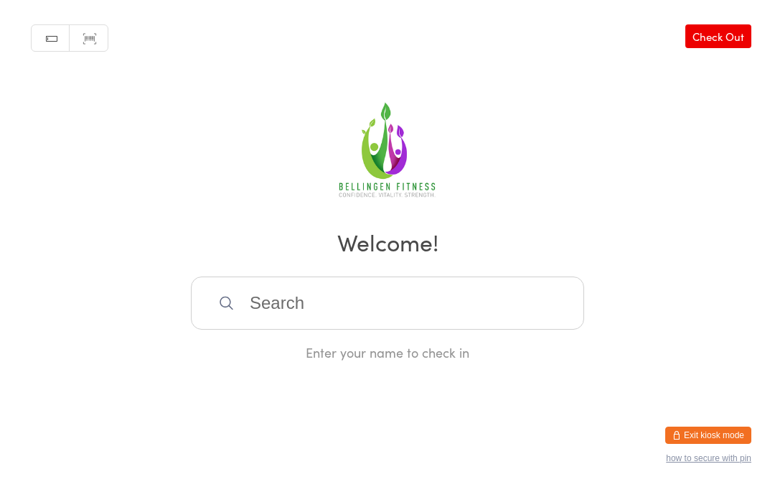
click at [339, 303] on input "search" at bounding box center [387, 302] width 393 height 53
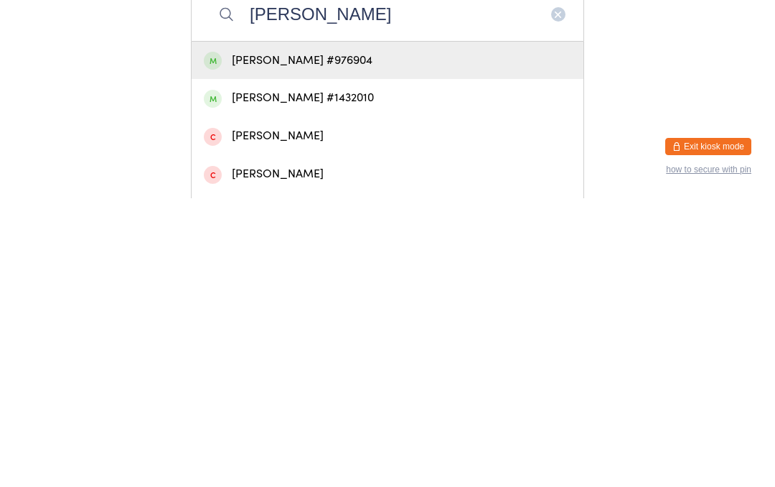
type input "[PERSON_NAME]"
click at [347, 340] on div "[PERSON_NAME] #976904" at bounding box center [388, 349] width 368 height 19
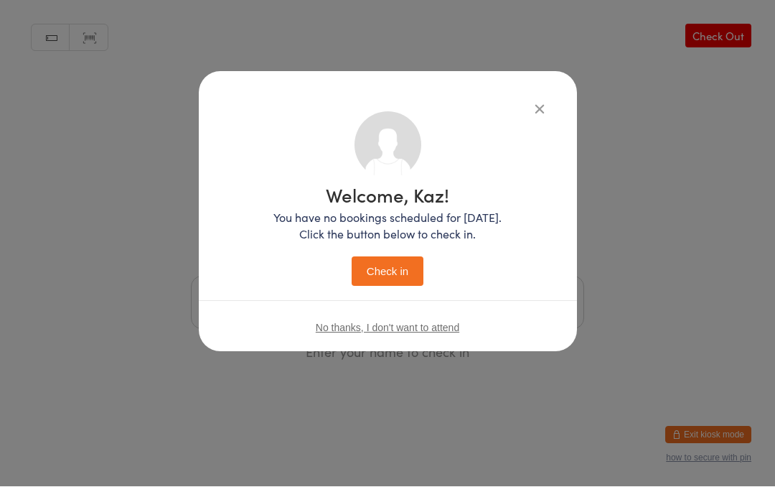
click at [384, 271] on button "Check in" at bounding box center [388, 271] width 72 height 29
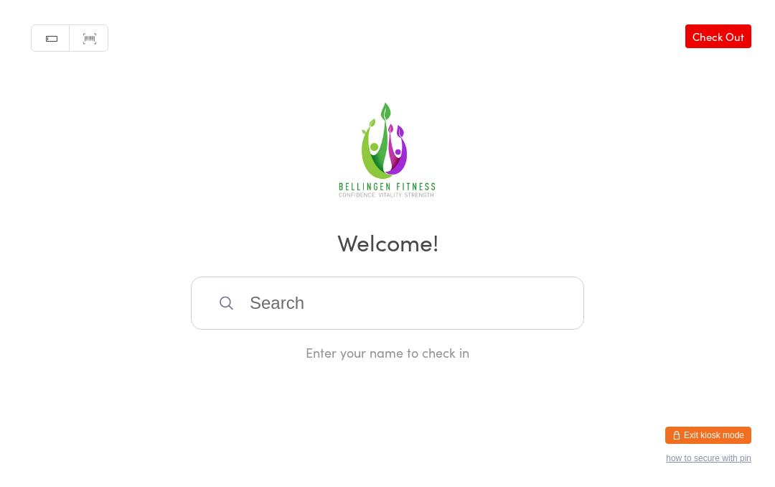
click at [319, 301] on input "search" at bounding box center [387, 302] width 393 height 53
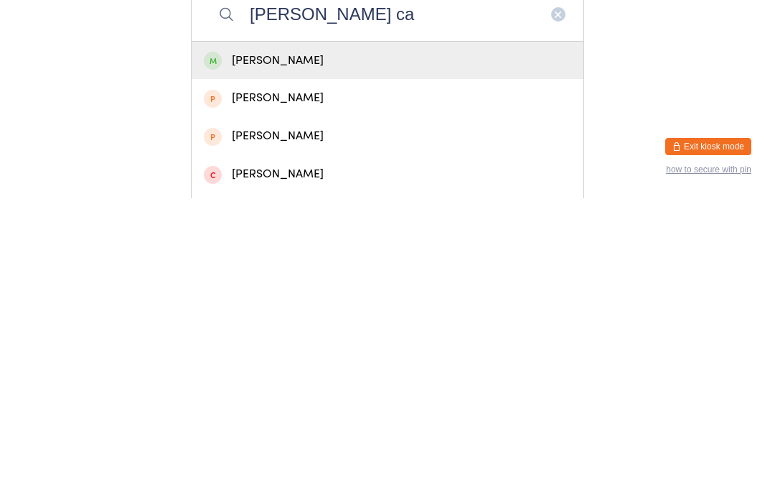
type input "[PERSON_NAME] ca"
click at [272, 340] on div "[PERSON_NAME]" at bounding box center [388, 349] width 368 height 19
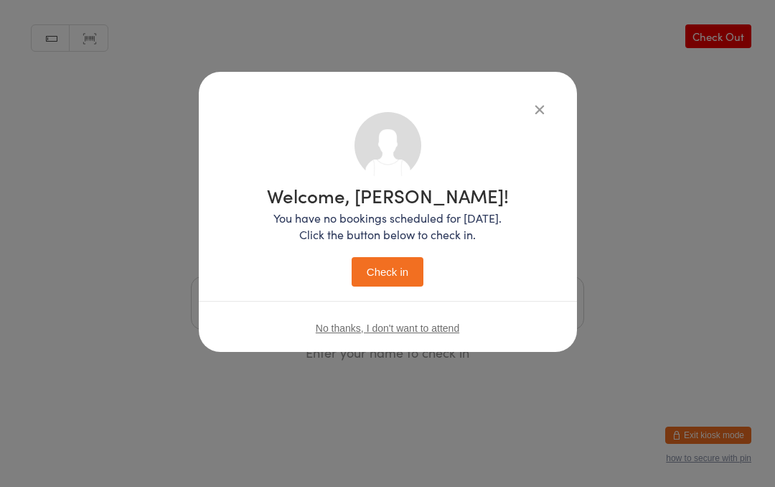
click at [393, 275] on button "Check in" at bounding box center [388, 271] width 72 height 29
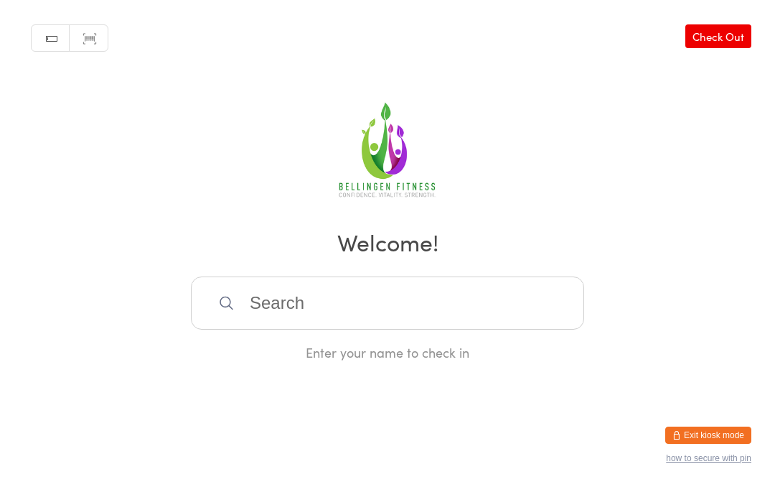
click at [359, 305] on input "search" at bounding box center [387, 302] width 393 height 53
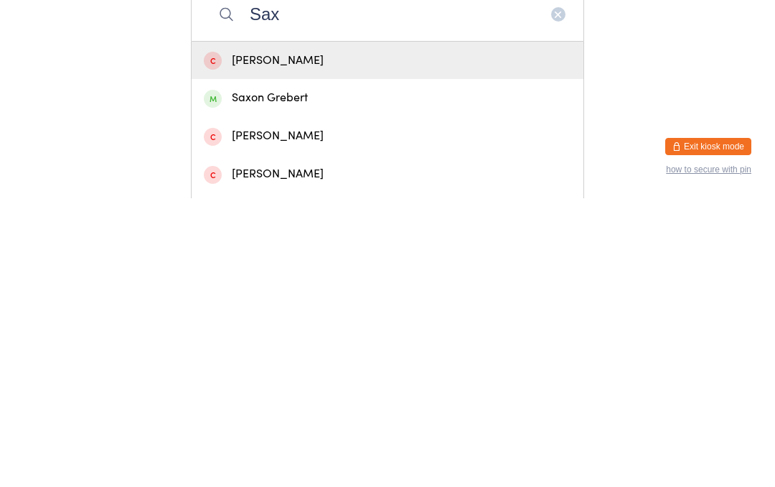
type input "Sax"
click at [322, 377] on div "Saxon Grebert" at bounding box center [388, 386] width 368 height 19
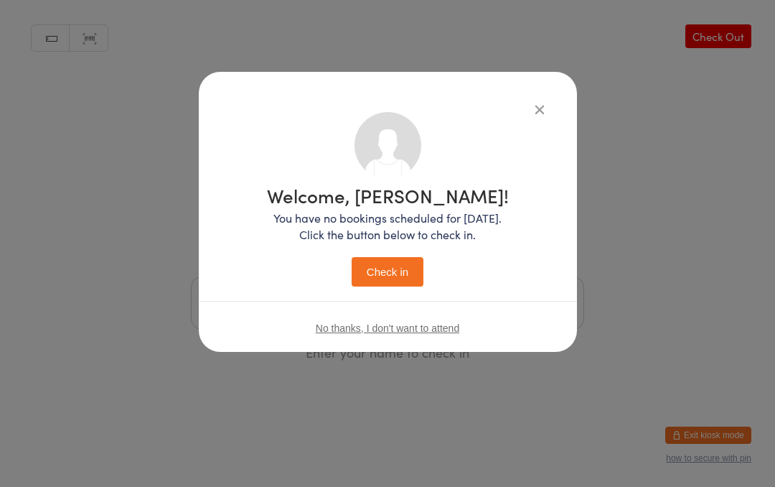
click at [388, 268] on button "Check in" at bounding box center [388, 271] width 72 height 29
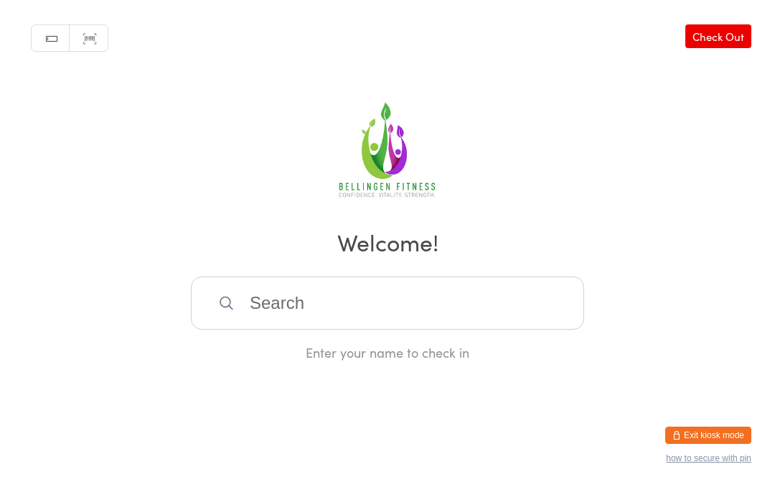
click at [271, 306] on input "search" at bounding box center [387, 302] width 393 height 53
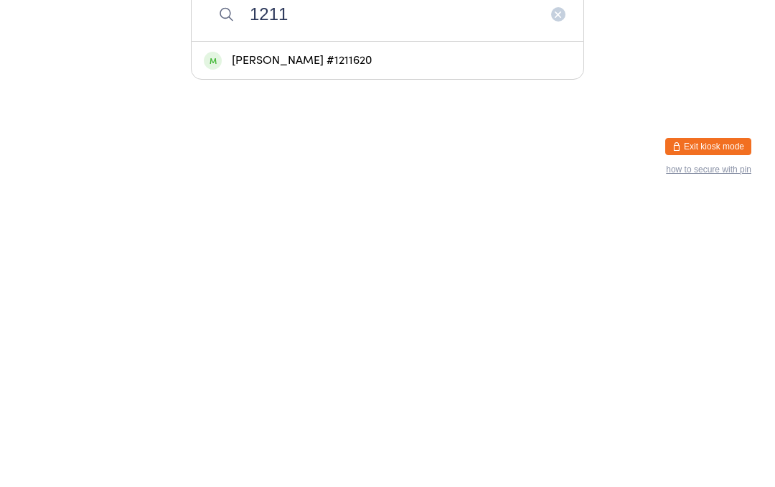
type input "1211"
click at [314, 340] on div "[PERSON_NAME] #1211620" at bounding box center [388, 349] width 368 height 19
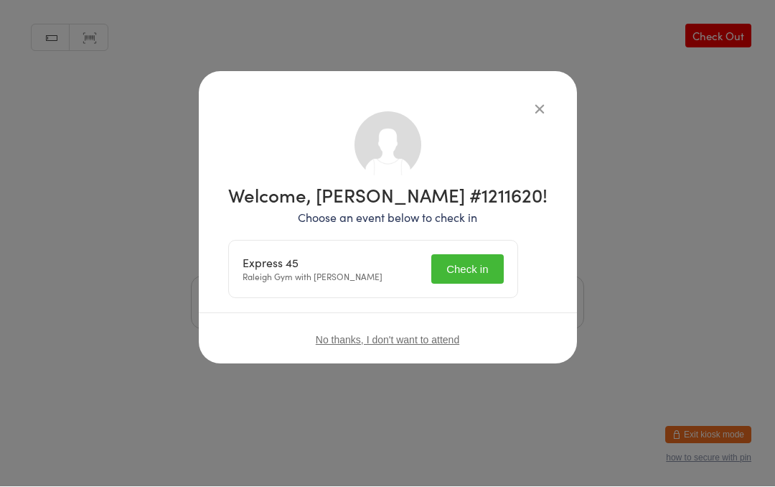
click at [480, 265] on button "Check in" at bounding box center [467, 269] width 72 height 29
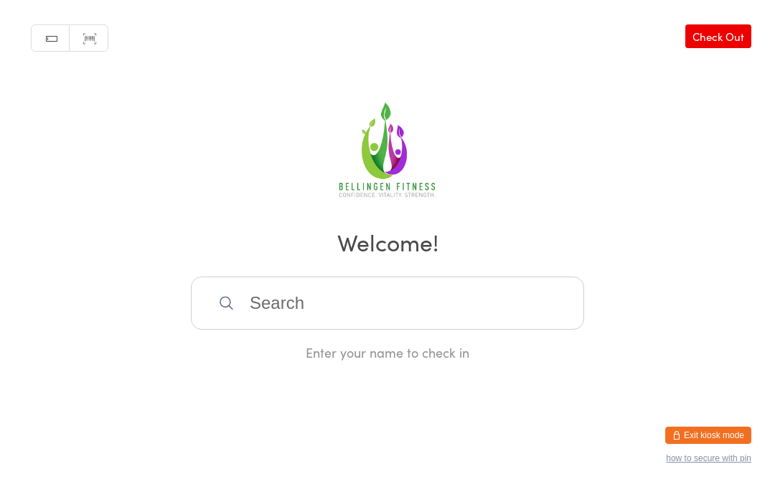
click at [358, 303] on input "search" at bounding box center [387, 302] width 393 height 53
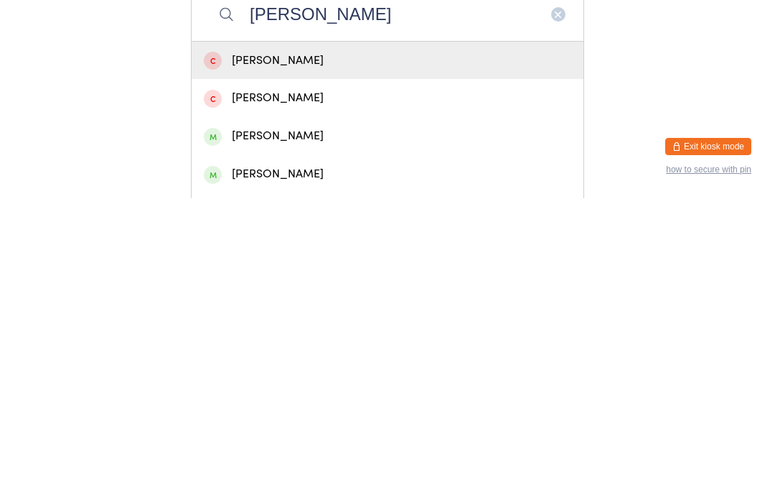
type input "[PERSON_NAME]"
click at [298, 415] on div "[PERSON_NAME]" at bounding box center [388, 424] width 368 height 19
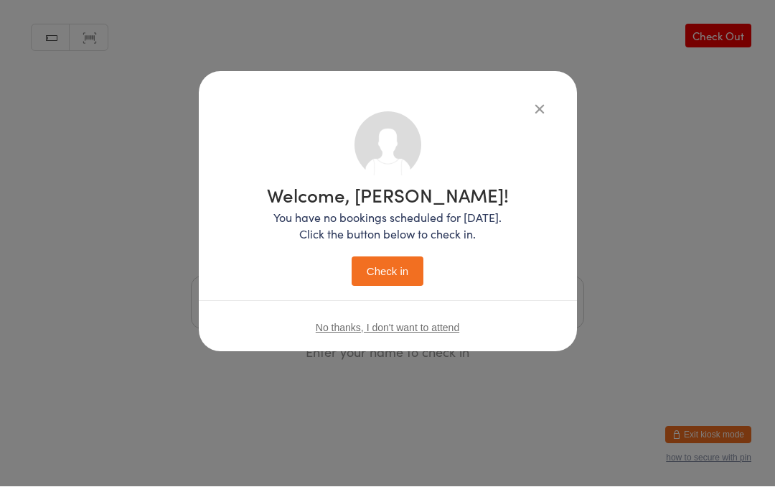
click at [399, 265] on button "Check in" at bounding box center [388, 271] width 72 height 29
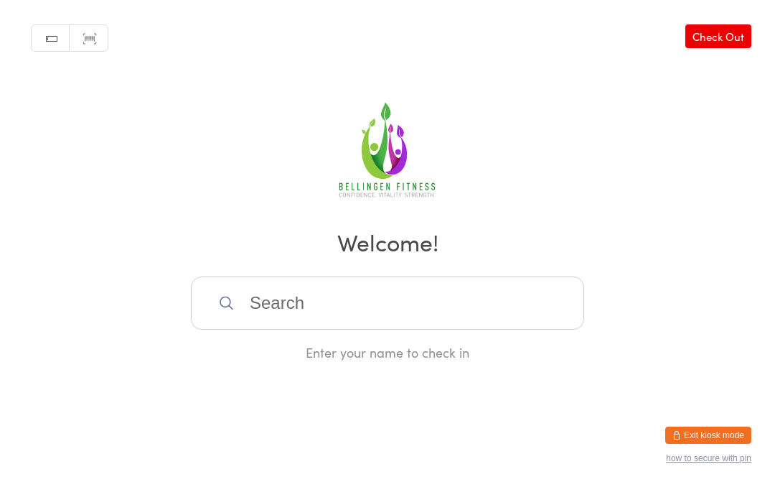
click at [349, 326] on input "search" at bounding box center [387, 302] width 393 height 53
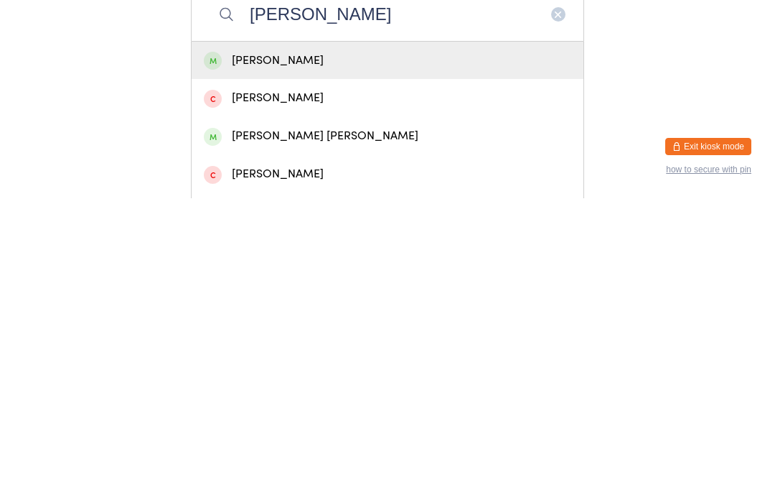
type input "[PERSON_NAME]"
click at [266, 340] on div "[PERSON_NAME]" at bounding box center [388, 349] width 368 height 19
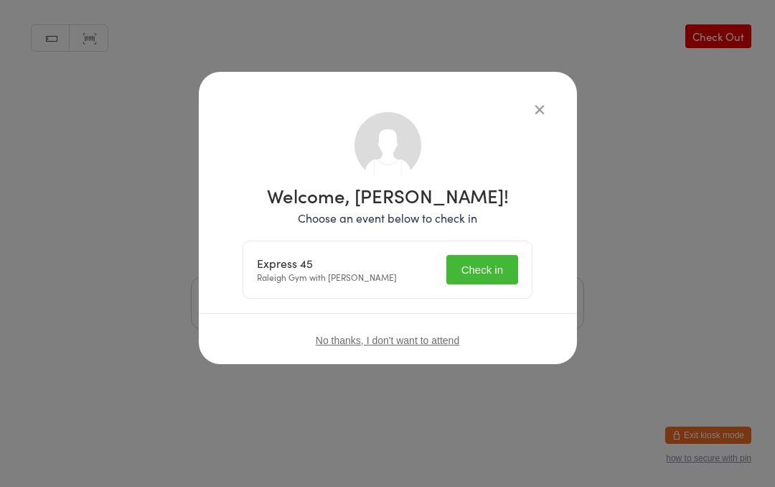
click at [479, 273] on button "Check in" at bounding box center [483, 269] width 72 height 29
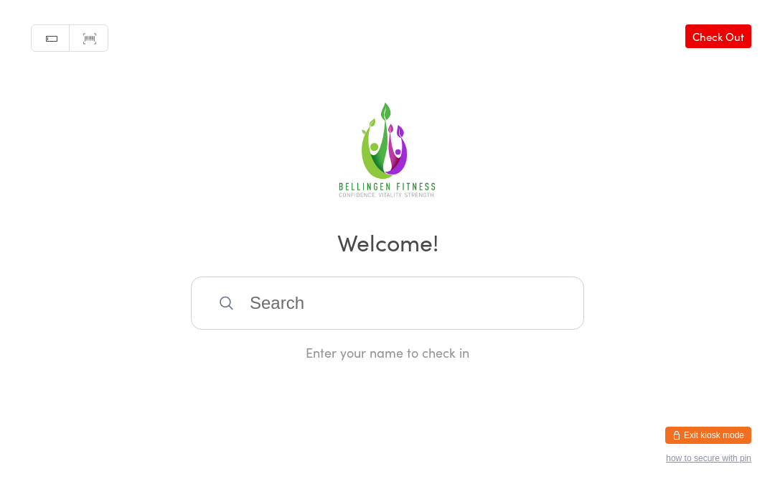
click at [274, 303] on input "search" at bounding box center [387, 302] width 393 height 53
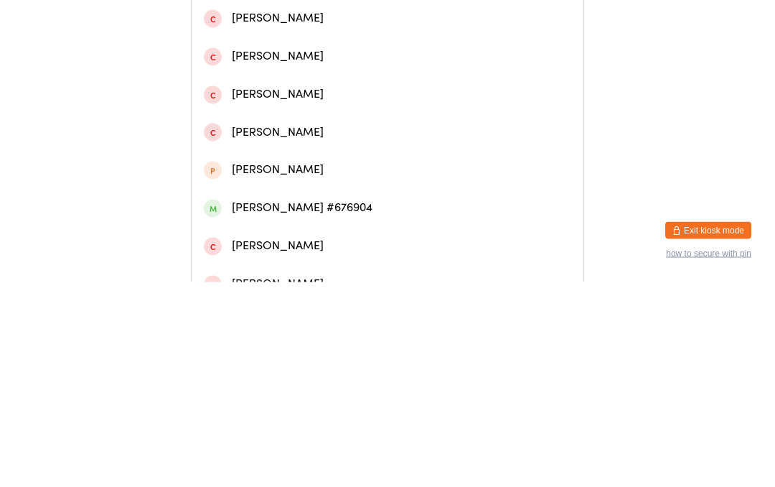
scroll to position [339, 0]
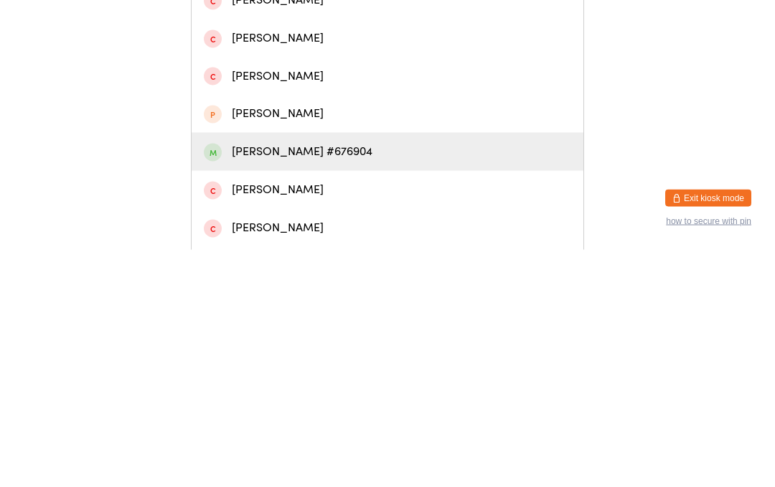
type input "[PERSON_NAME]"
click at [281, 379] on div "[PERSON_NAME] #676904" at bounding box center [388, 388] width 368 height 19
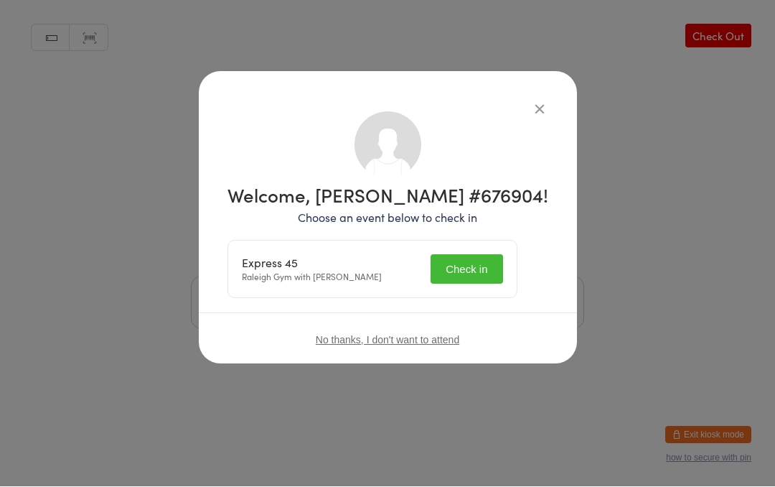
click at [484, 263] on button "Check in" at bounding box center [467, 269] width 72 height 29
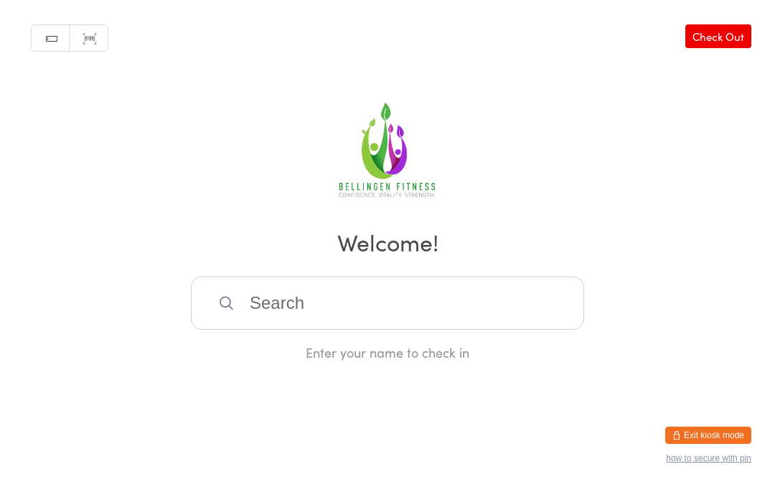
click at [271, 312] on input "search" at bounding box center [387, 302] width 393 height 53
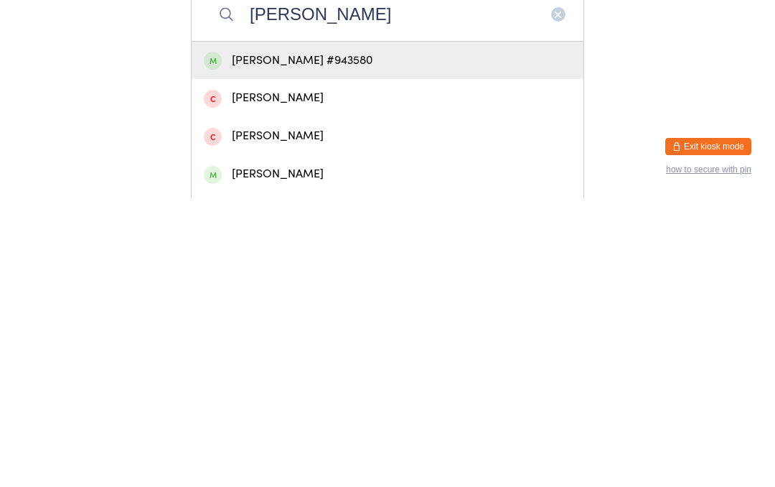
type input "[PERSON_NAME]"
click at [335, 340] on div "[PERSON_NAME] #943580" at bounding box center [388, 349] width 368 height 19
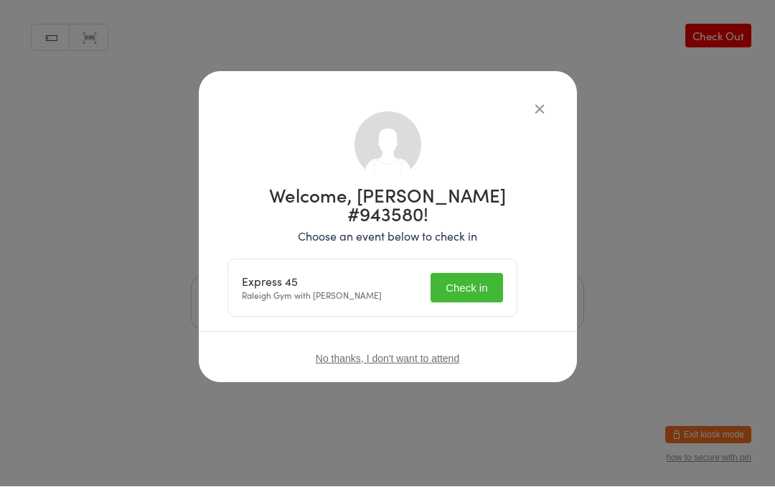
click at [469, 279] on button "Check in" at bounding box center [467, 287] width 72 height 29
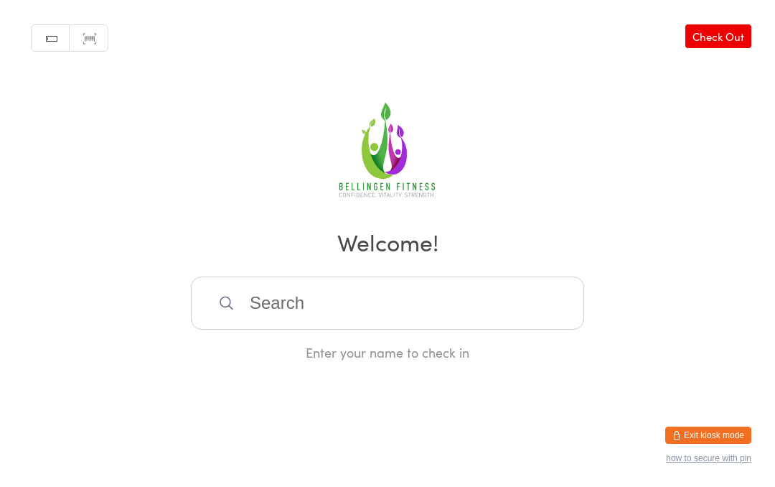
click at [285, 317] on input "search" at bounding box center [387, 302] width 393 height 53
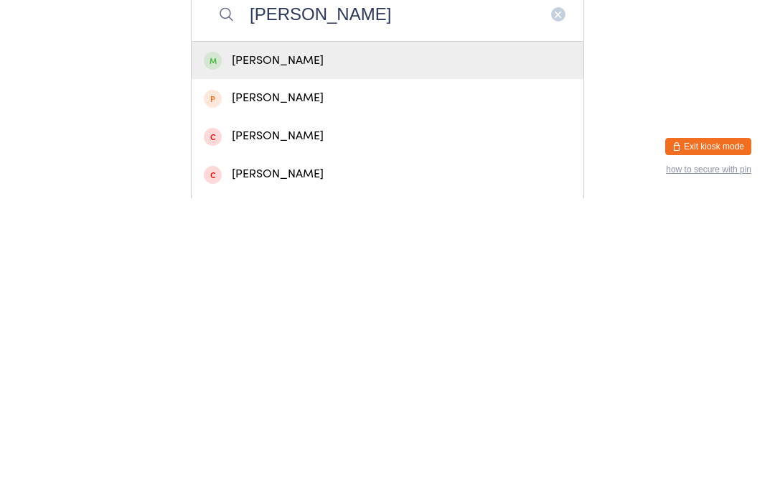
type input "[PERSON_NAME]"
click at [286, 340] on div "[PERSON_NAME]" at bounding box center [388, 349] width 368 height 19
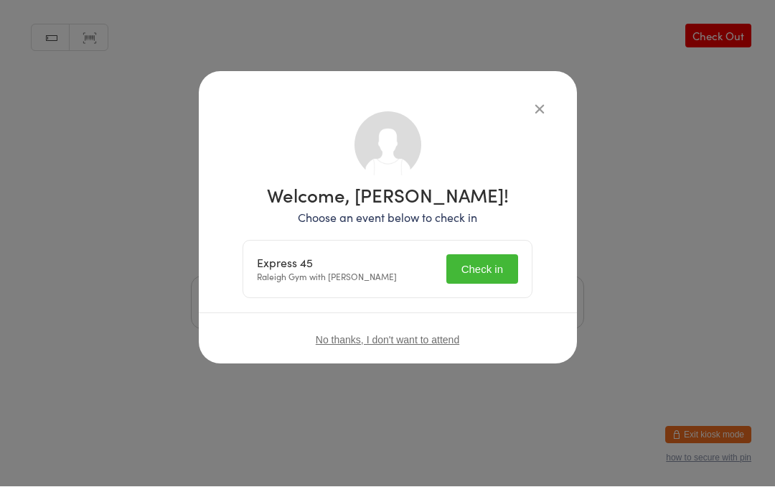
click at [487, 261] on button "Check in" at bounding box center [483, 269] width 72 height 29
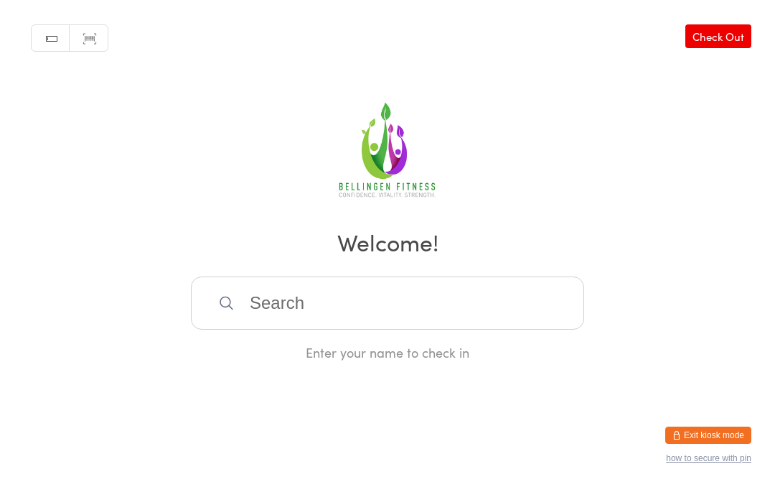
click at [416, 299] on input "search" at bounding box center [387, 302] width 393 height 53
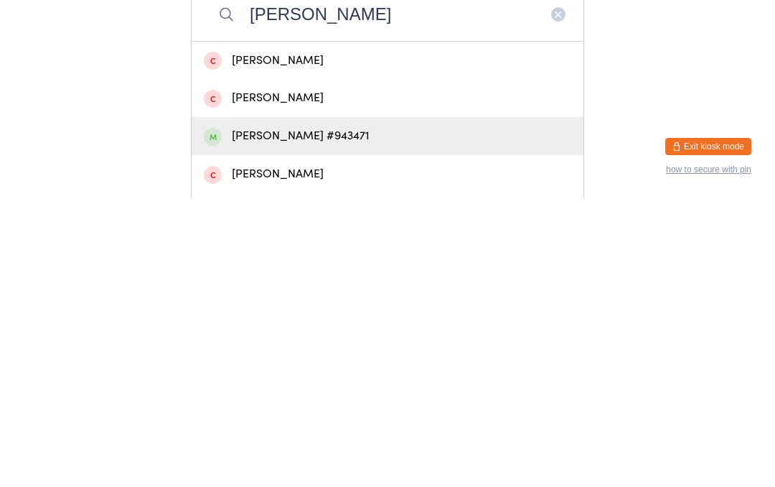
type input "[PERSON_NAME]"
click at [338, 415] on div "[PERSON_NAME] #943471" at bounding box center [388, 424] width 368 height 19
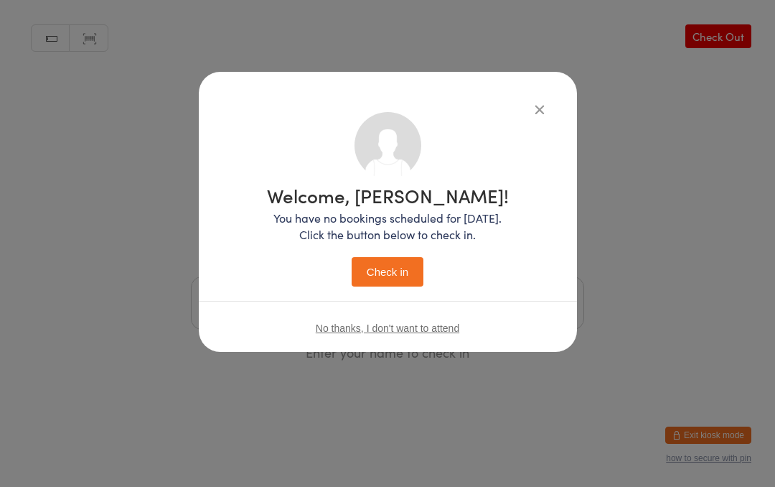
click at [393, 265] on button "Check in" at bounding box center [388, 271] width 72 height 29
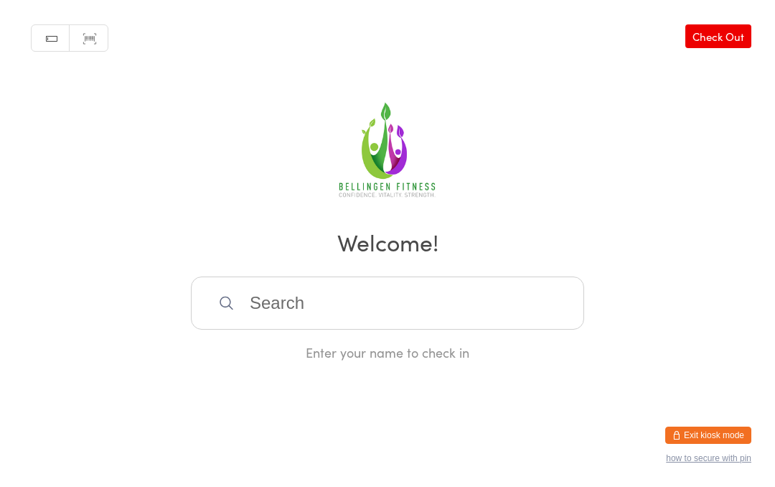
click at [289, 314] on input "search" at bounding box center [387, 302] width 393 height 53
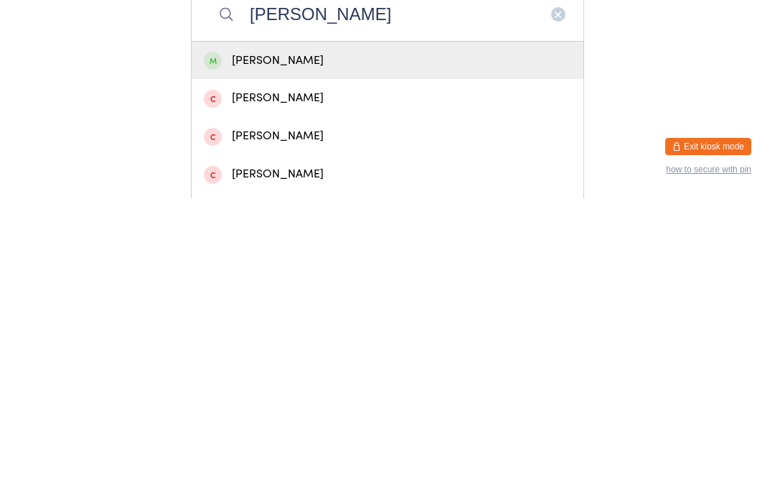
type input "[PERSON_NAME]"
click at [305, 340] on div "[PERSON_NAME]" at bounding box center [388, 349] width 368 height 19
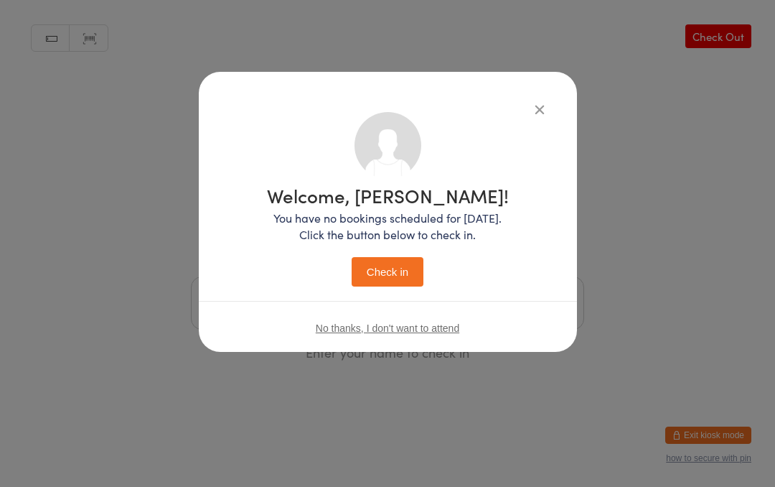
click at [403, 268] on button "Check in" at bounding box center [388, 271] width 72 height 29
